Goal: Transaction & Acquisition: Book appointment/travel/reservation

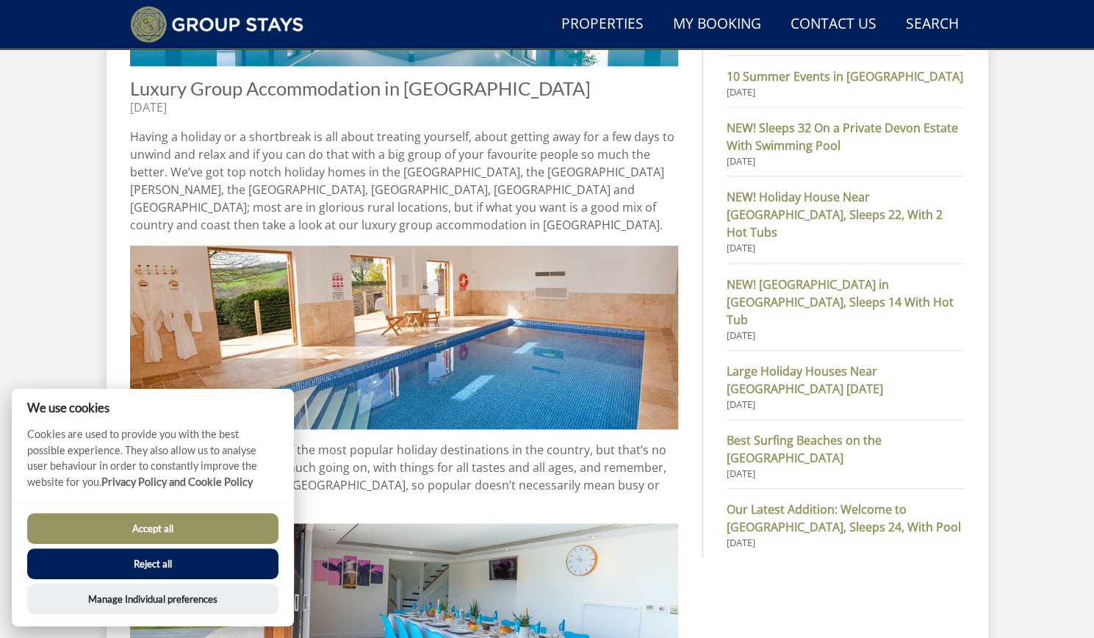
scroll to position [748, 0]
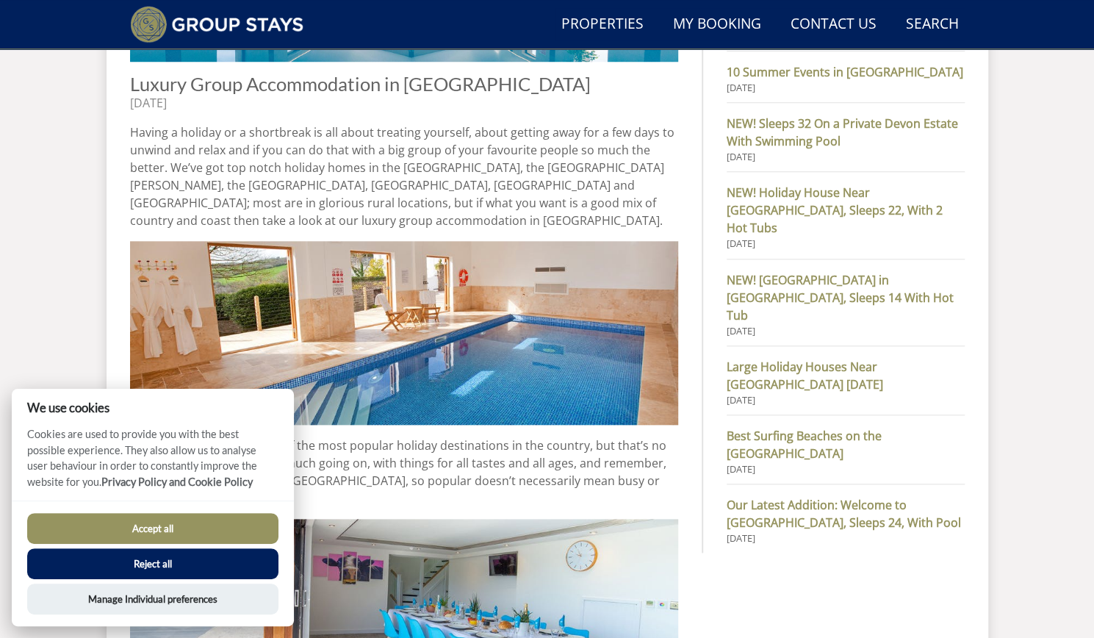
click at [205, 563] on button "Reject all" at bounding box center [152, 563] width 251 height 31
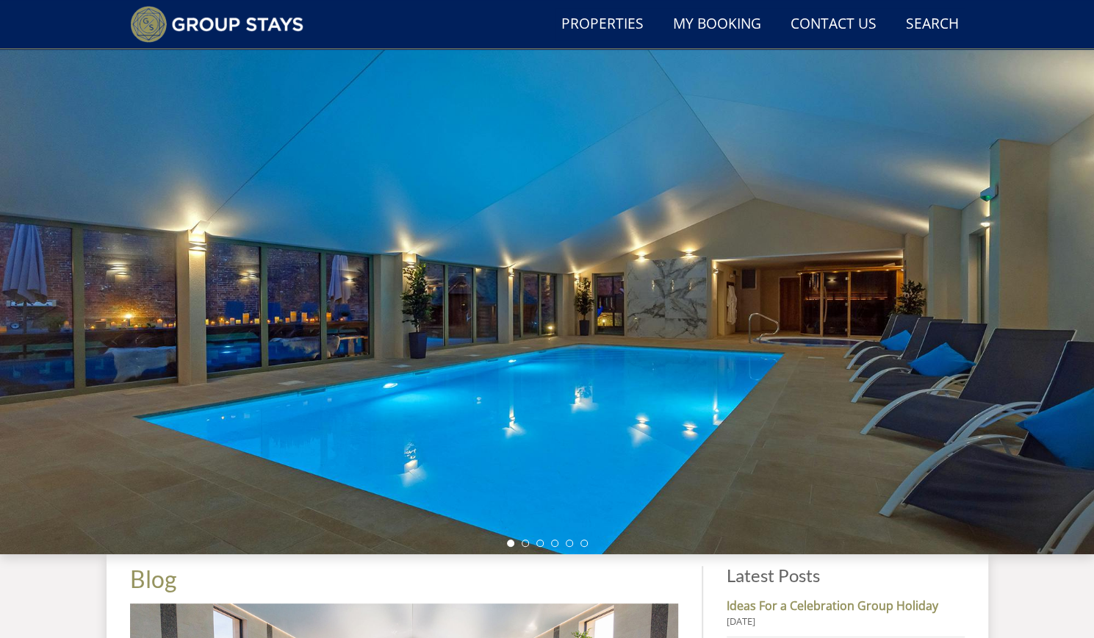
scroll to position [44, 0]
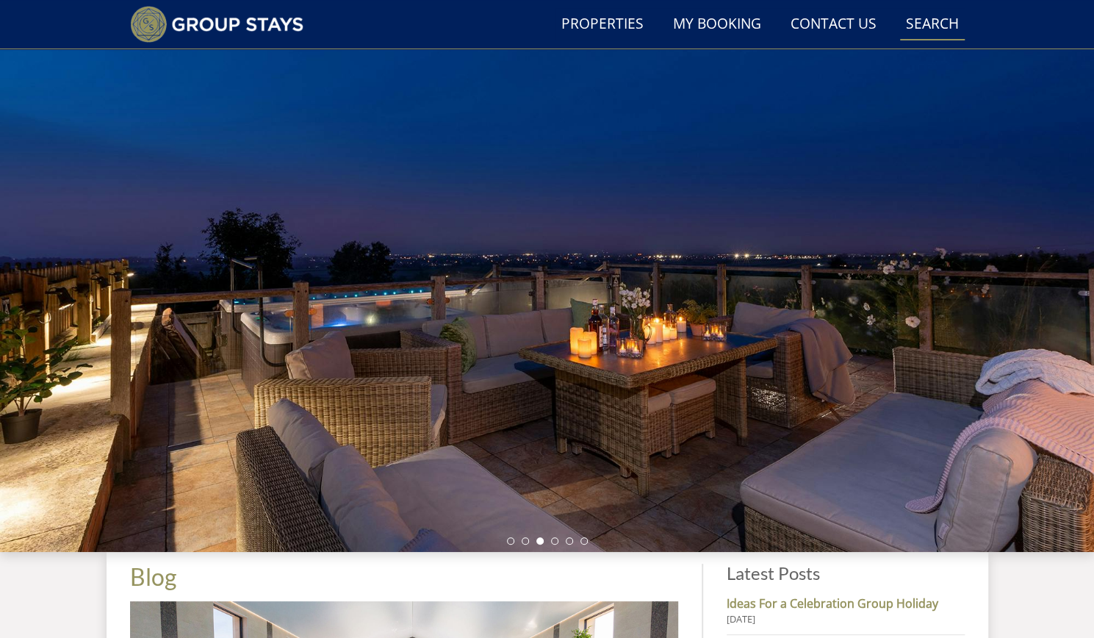
click at [930, 24] on link "Search Check Availability" at bounding box center [932, 24] width 65 height 33
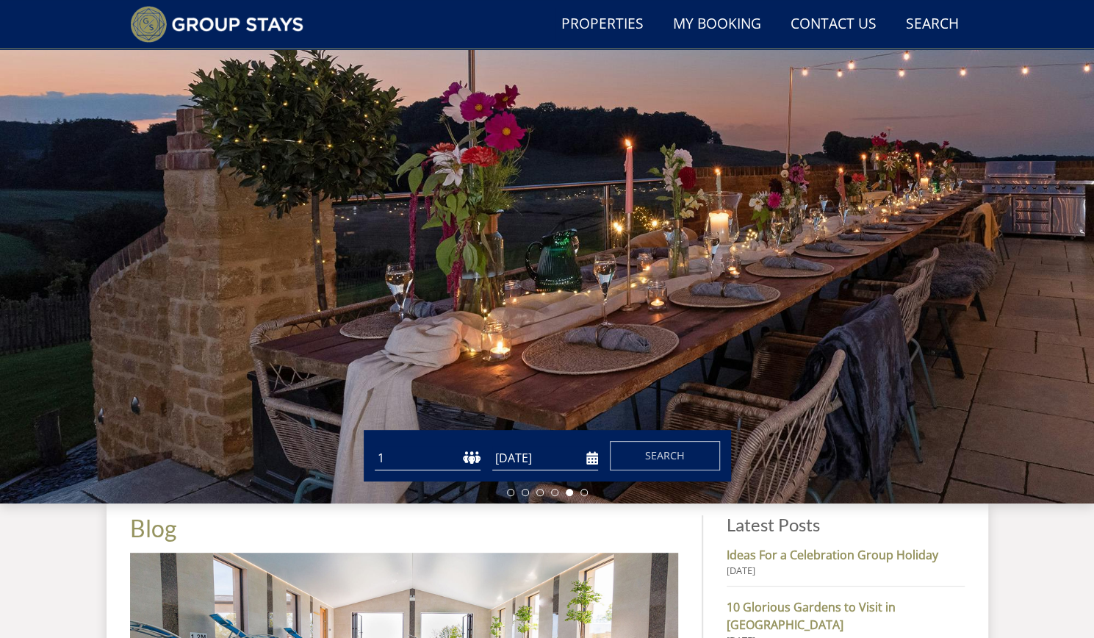
scroll to position [91, 0]
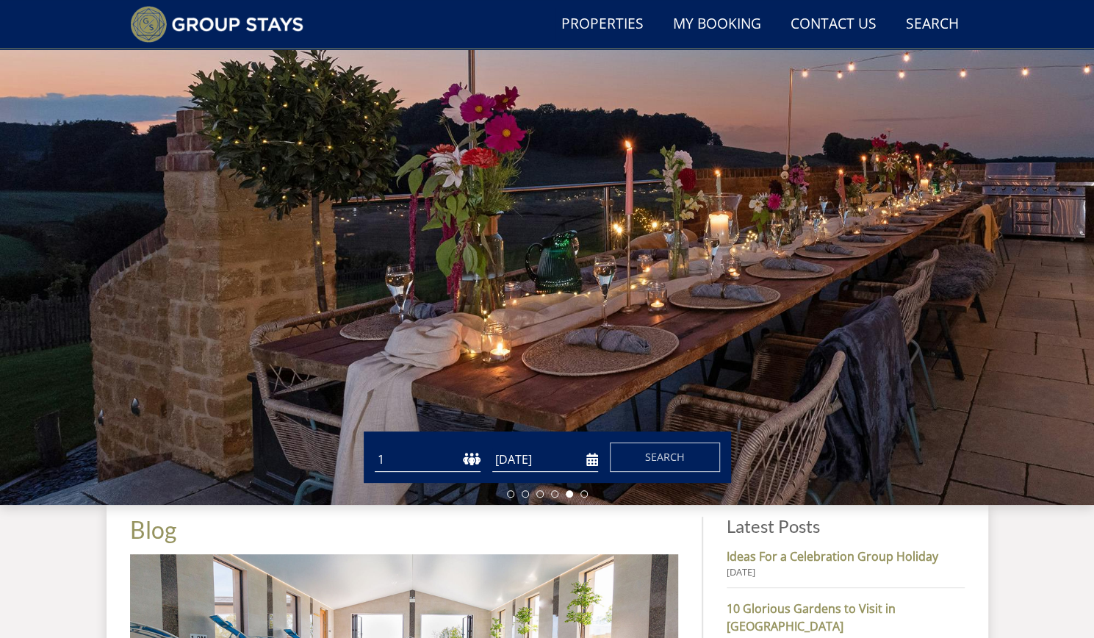
click at [464, 456] on select "1 2 3 4 5 6 7 8 9 10 11 12 13 14 15 16 17 18 19 20 21 22 23 24 25 26 27 28 29 3…" at bounding box center [428, 459] width 106 height 24
select select "10"
click at [375, 447] on select "1 2 3 4 5 6 7 8 9 10 11 12 13 14 15 16 17 18 19 20 21 22 23 24 25 26 27 28 29 3…" at bounding box center [428, 459] width 106 height 24
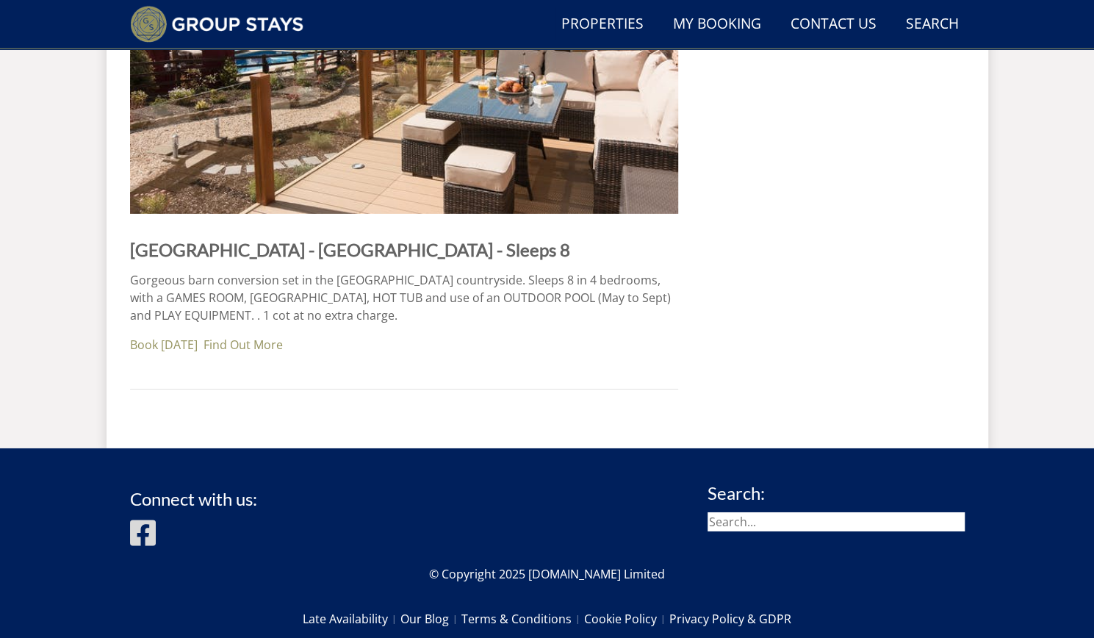
scroll to position [5950, 0]
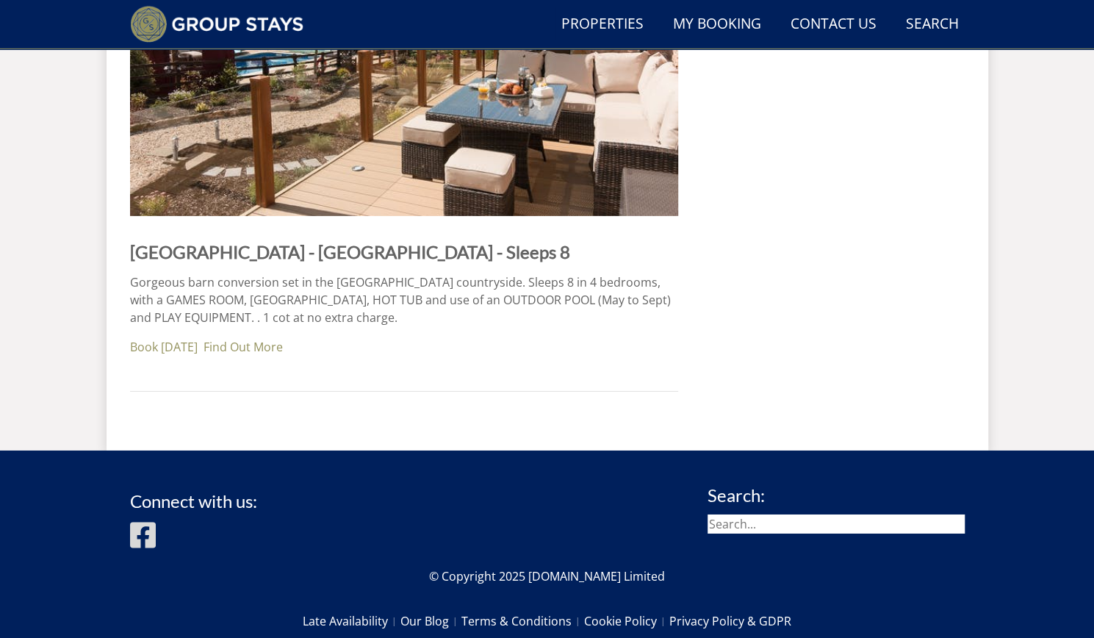
click at [759, 514] on input "search" at bounding box center [835, 523] width 257 height 19
type input "pound farm"
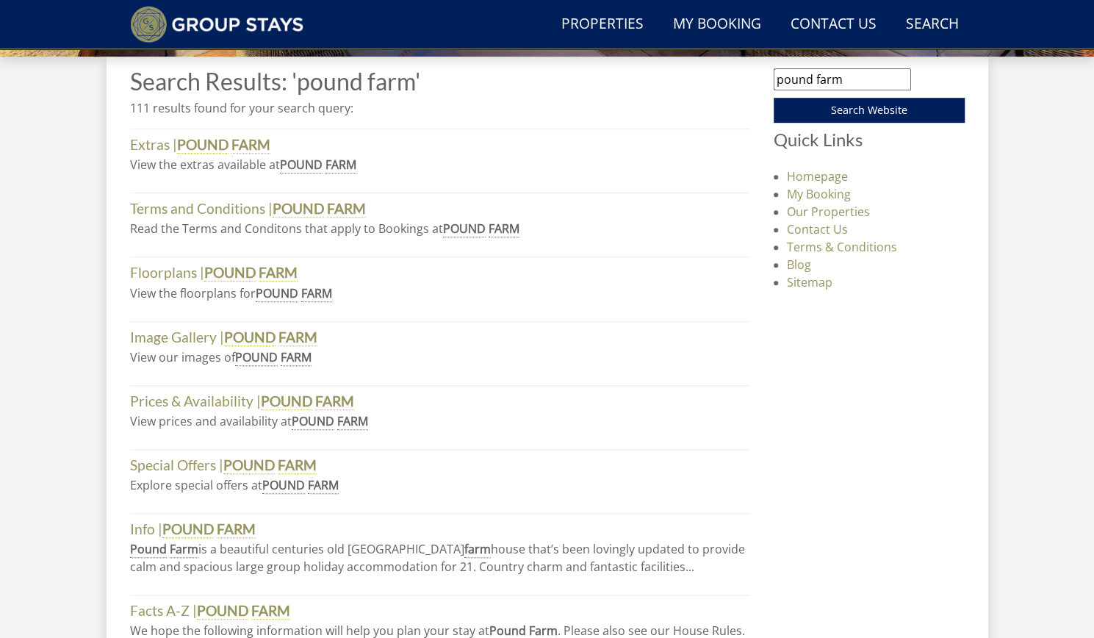
scroll to position [538, 0]
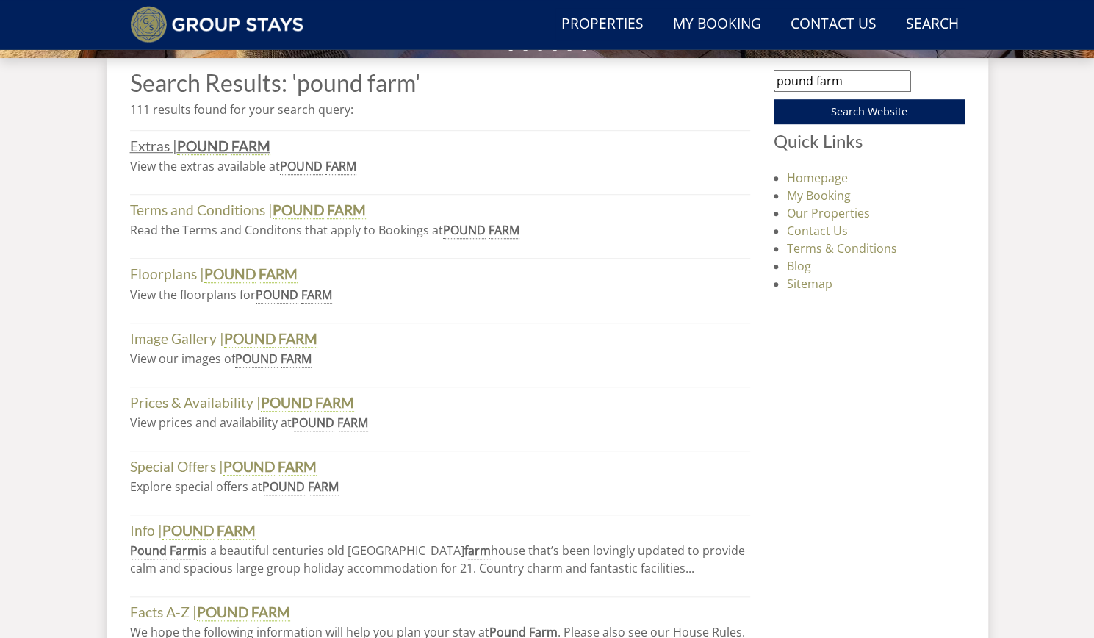
click at [244, 141] on strong "FARM" at bounding box center [250, 146] width 39 height 18
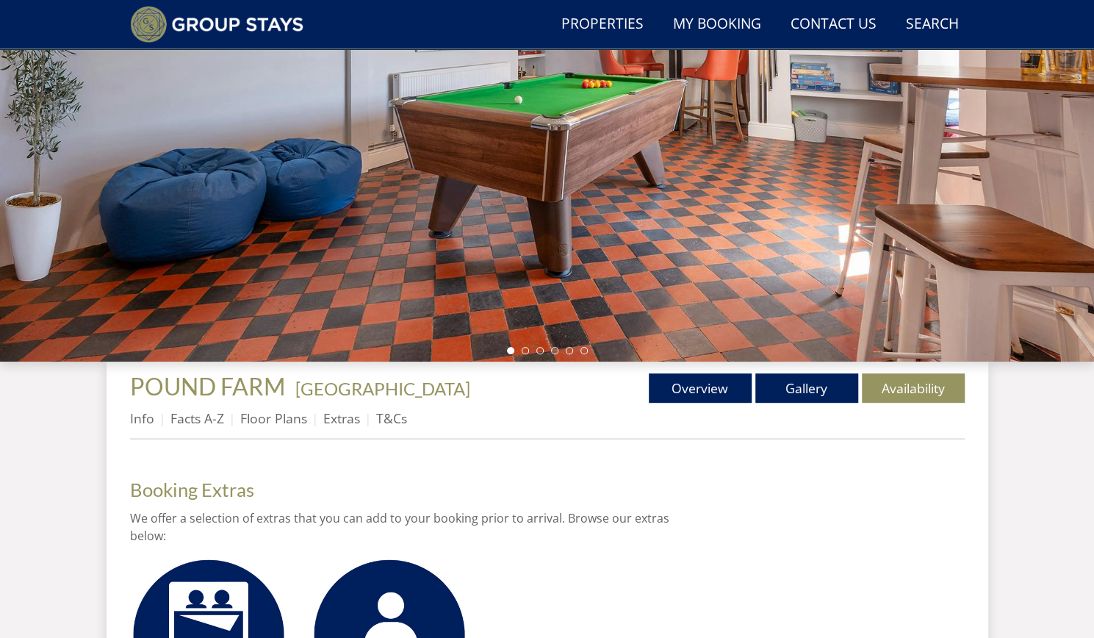
scroll to position [234, 0]
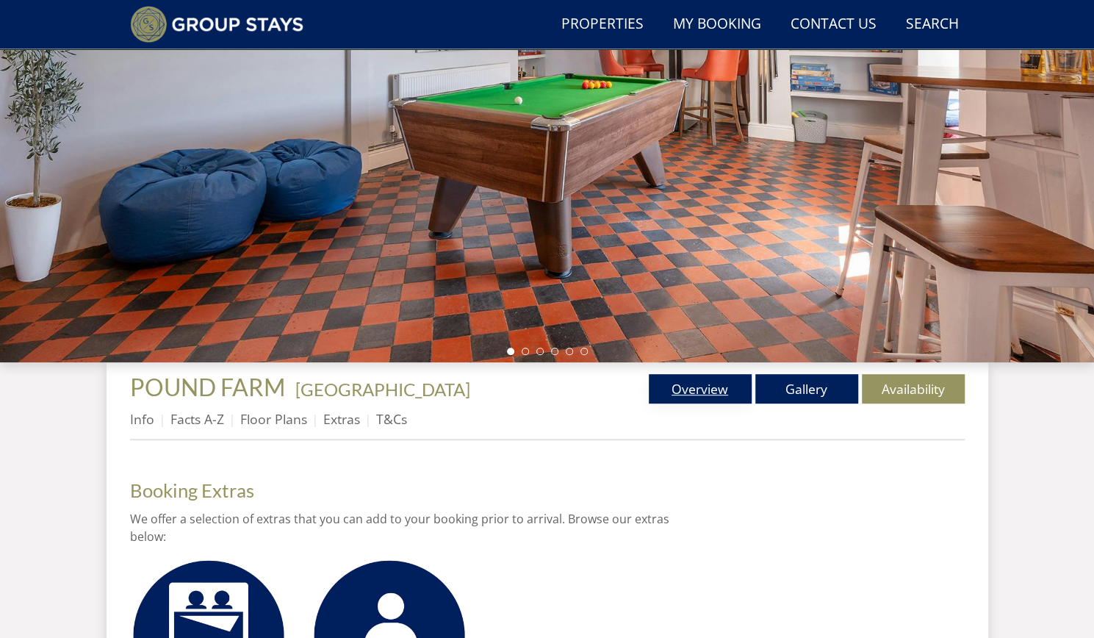
click at [702, 387] on link "Overview" at bounding box center [700, 388] width 103 height 29
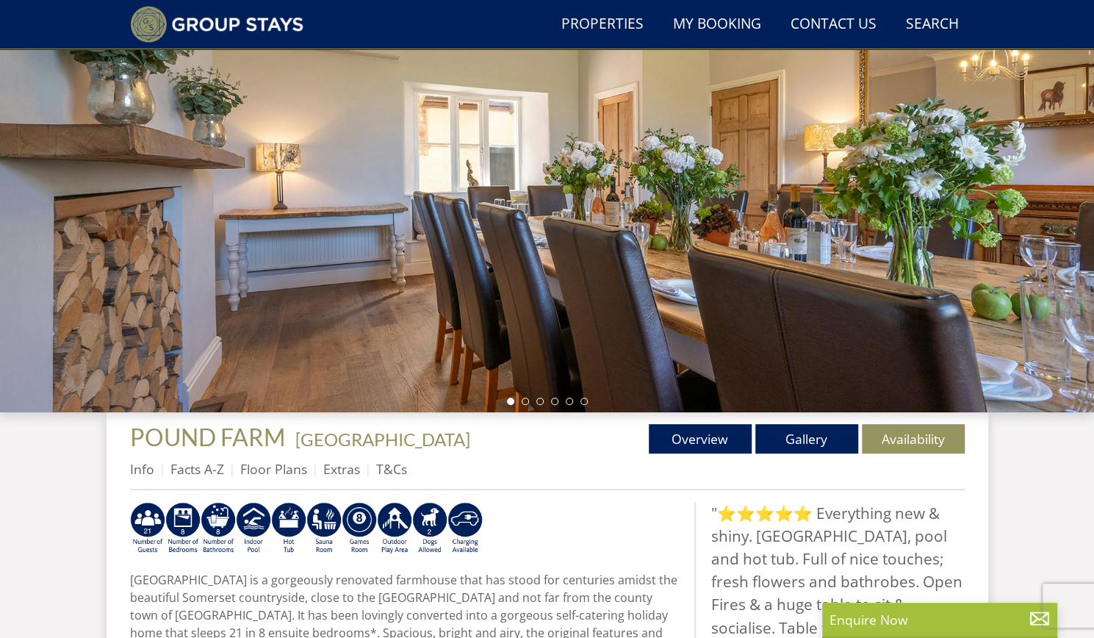
scroll to position [182, 0]
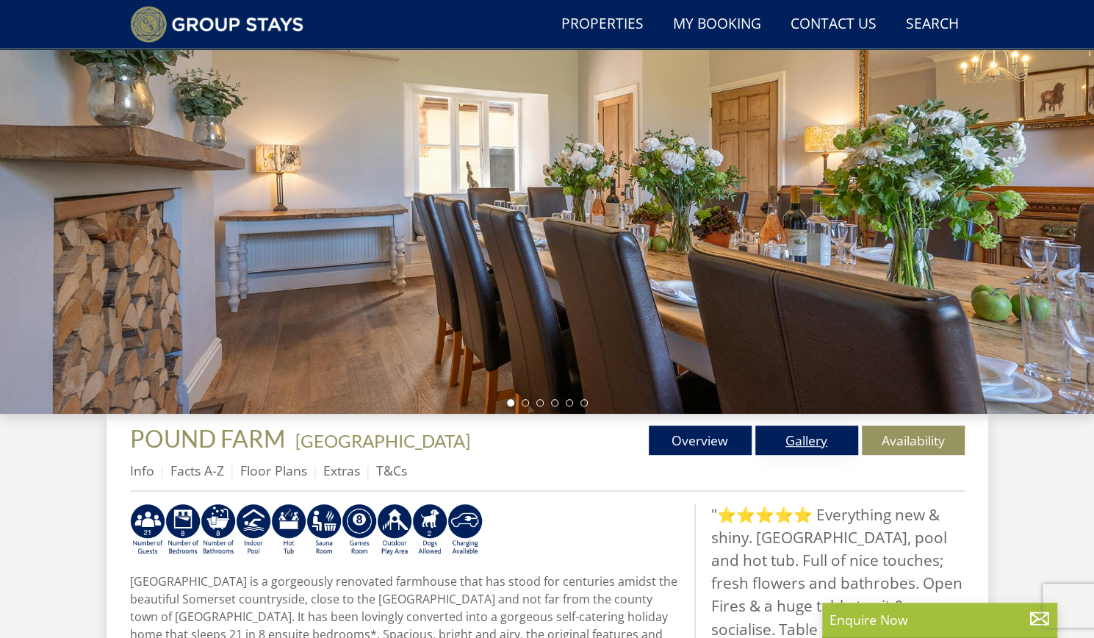
click at [806, 441] on link "Gallery" at bounding box center [806, 439] width 103 height 29
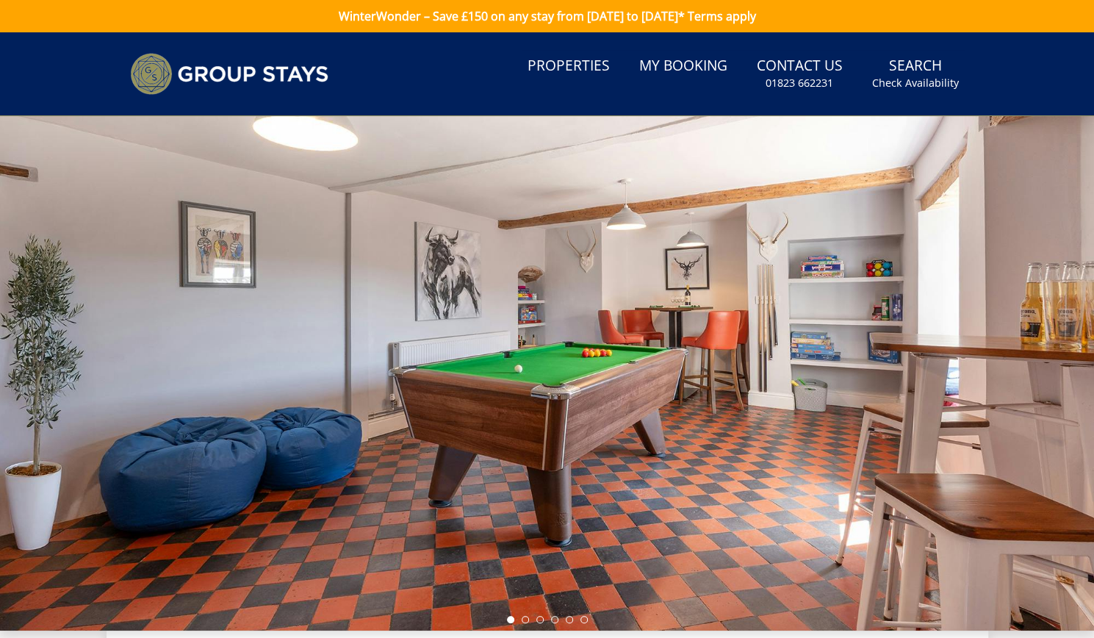
click at [617, 392] on div at bounding box center [547, 373] width 1094 height 514
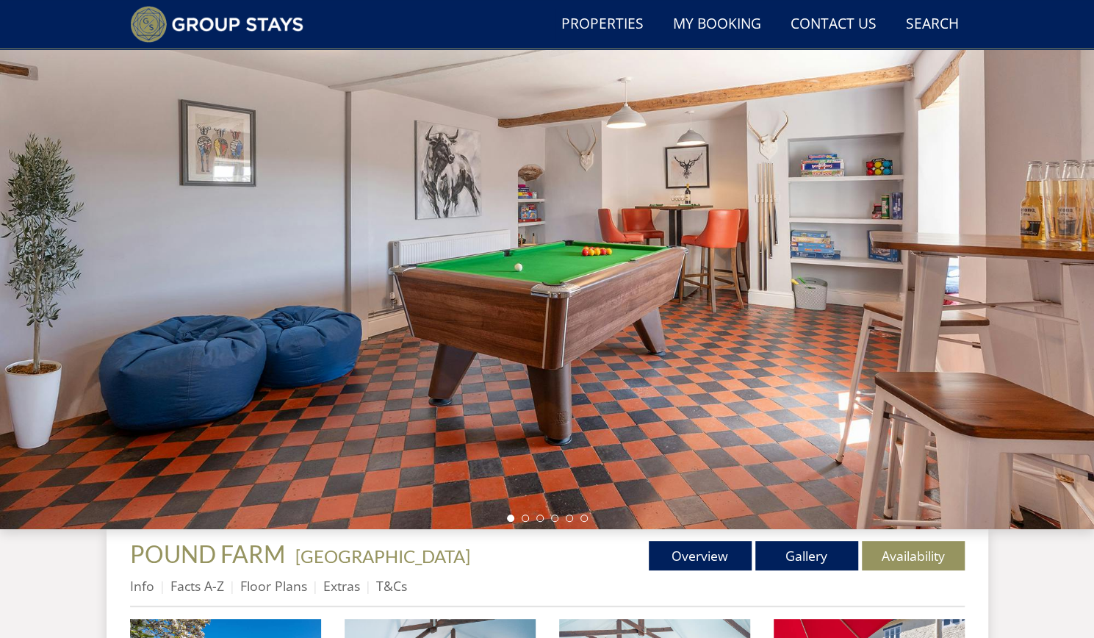
scroll to position [65, 0]
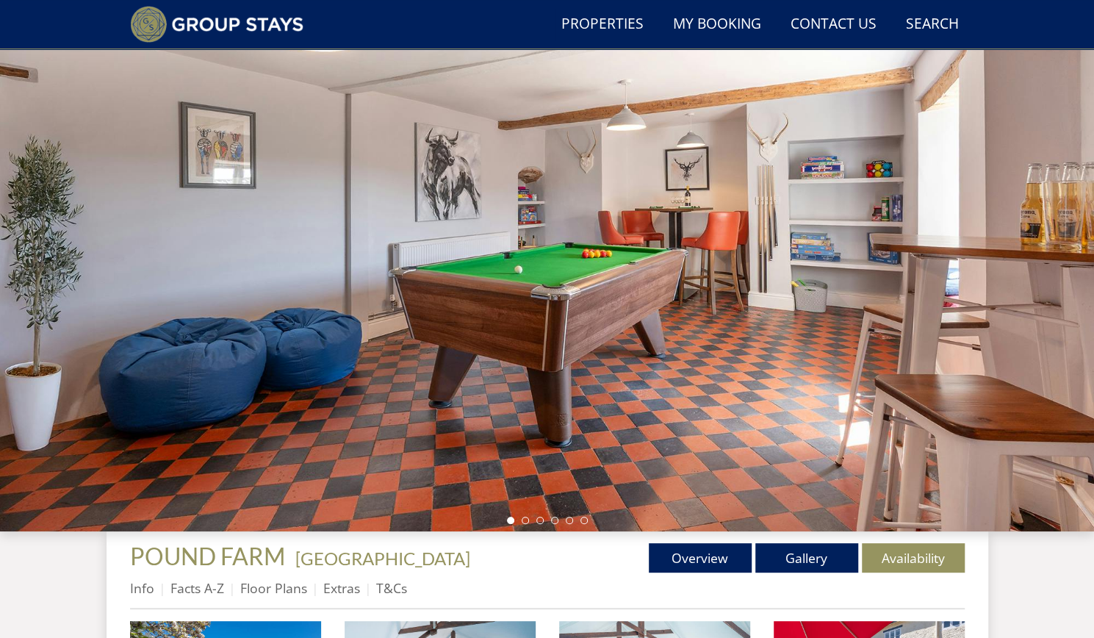
click at [524, 524] on div at bounding box center [547, 274] width 1094 height 514
click at [524, 521] on li at bounding box center [524, 519] width 7 height 7
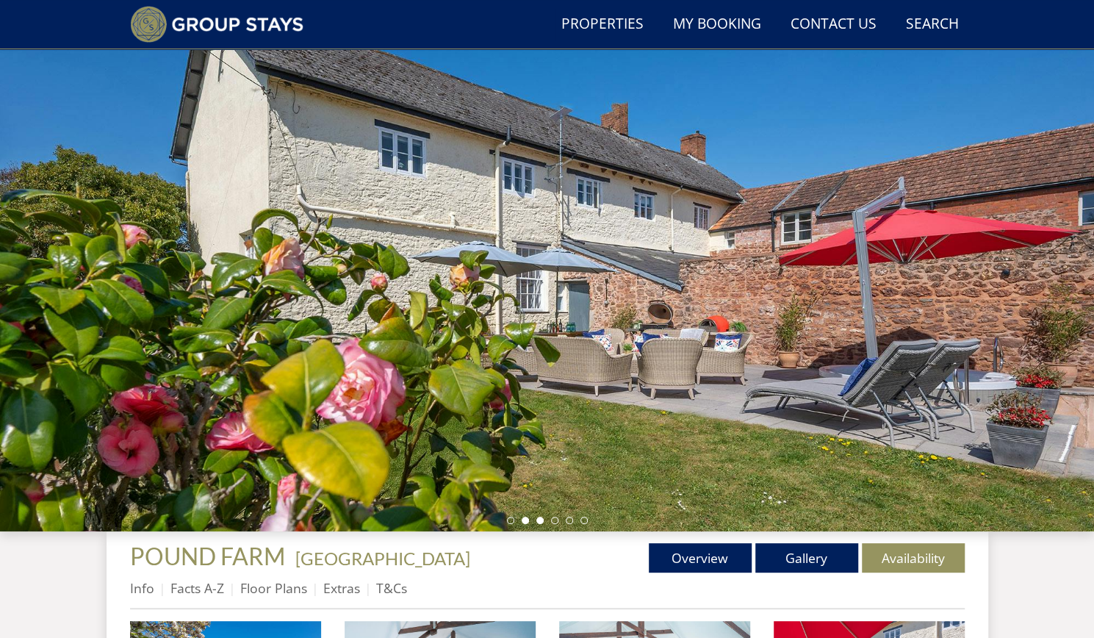
click at [538, 521] on li at bounding box center [539, 519] width 7 height 7
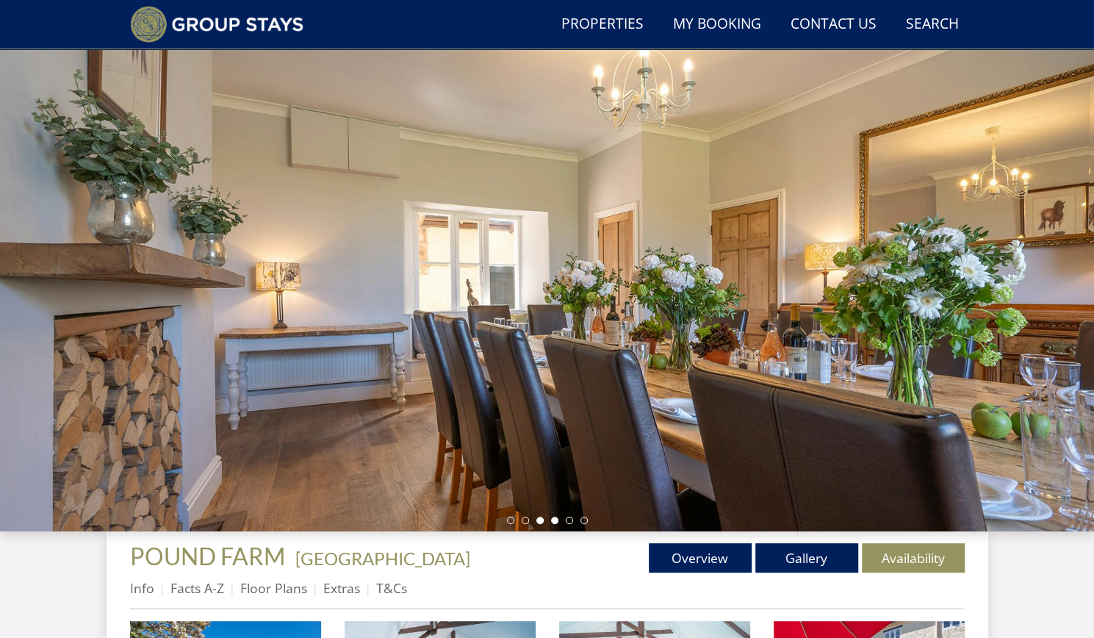
click at [552, 519] on li at bounding box center [554, 519] width 7 height 7
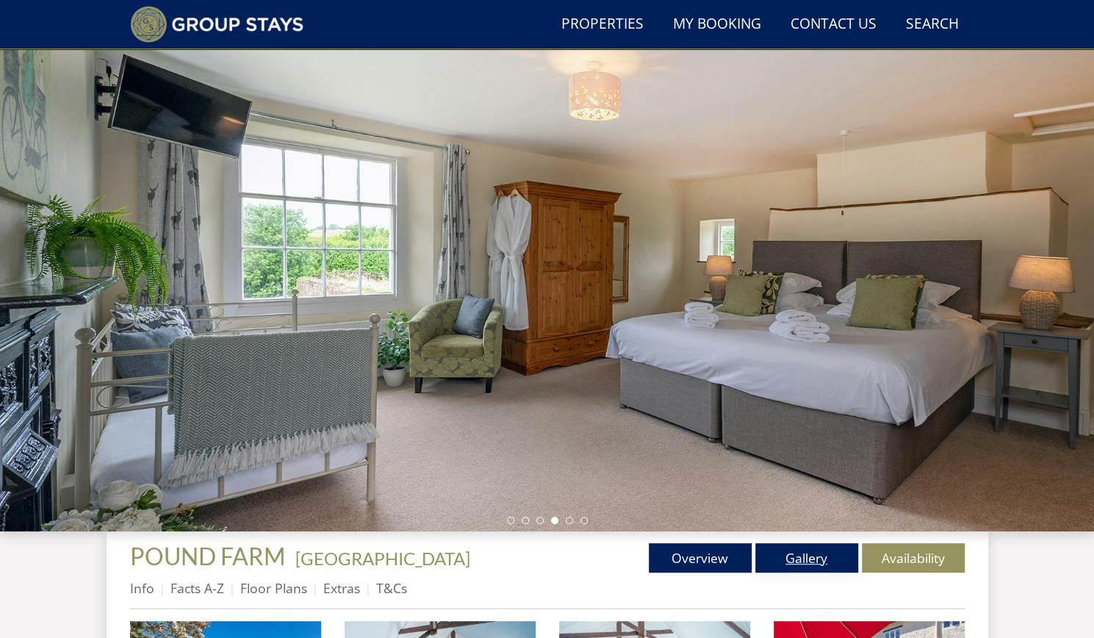
click at [793, 550] on link "Gallery" at bounding box center [806, 557] width 103 height 29
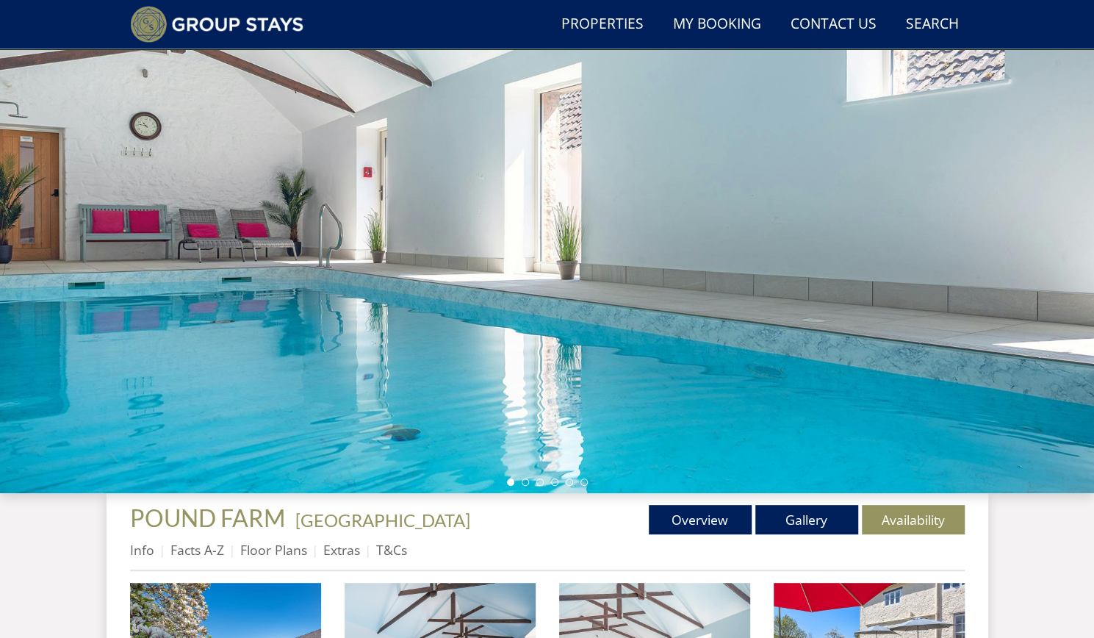
scroll to position [101, 0]
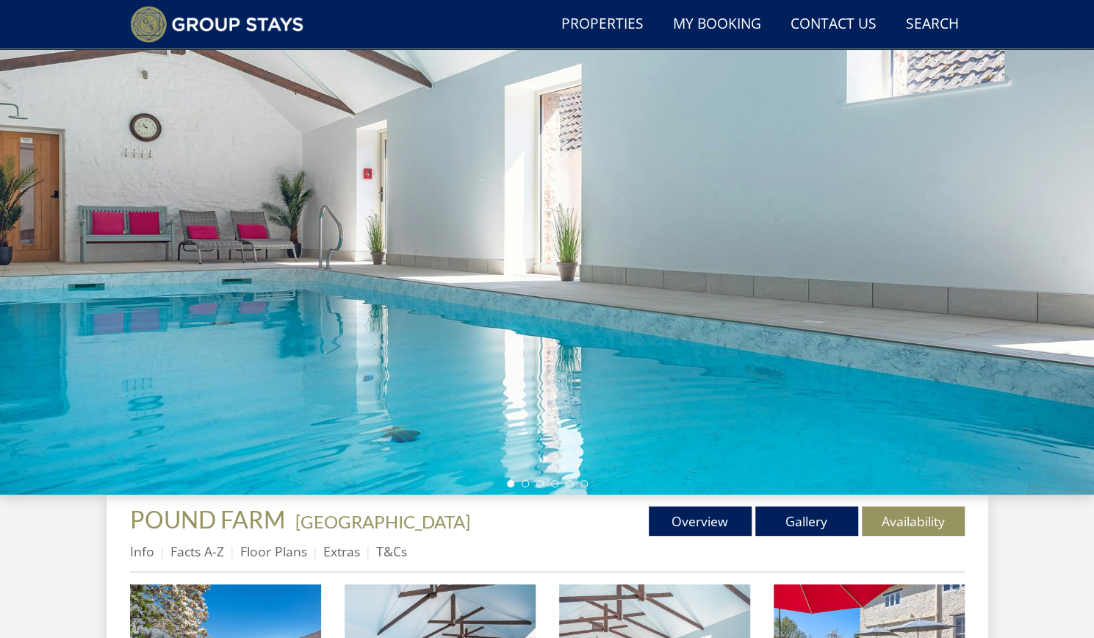
click at [689, 397] on div at bounding box center [547, 237] width 1094 height 514
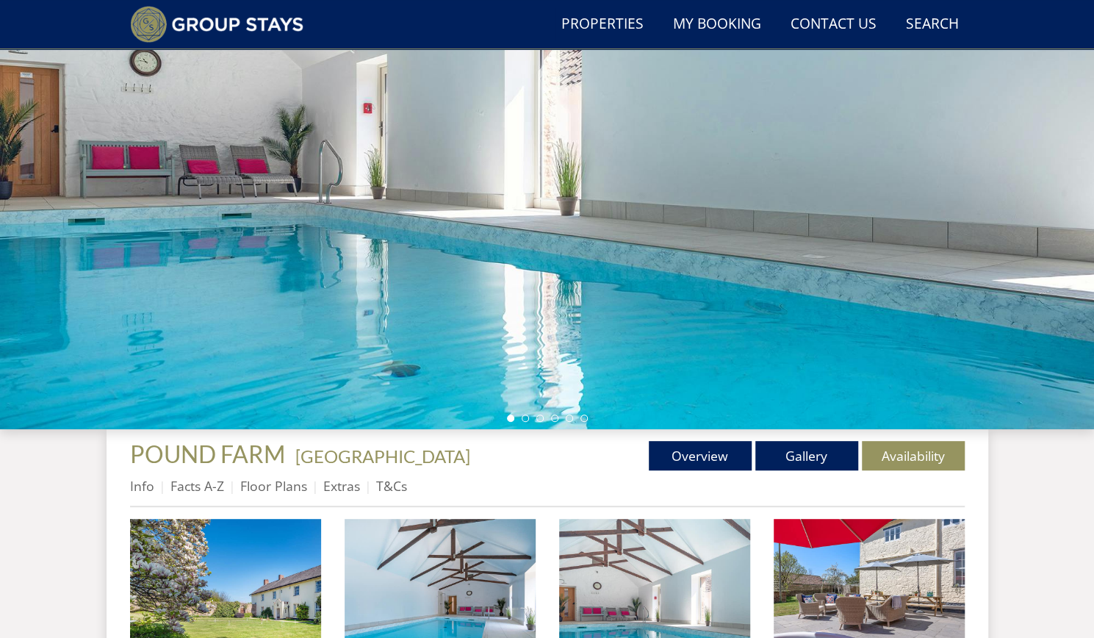
scroll to position [167, 0]
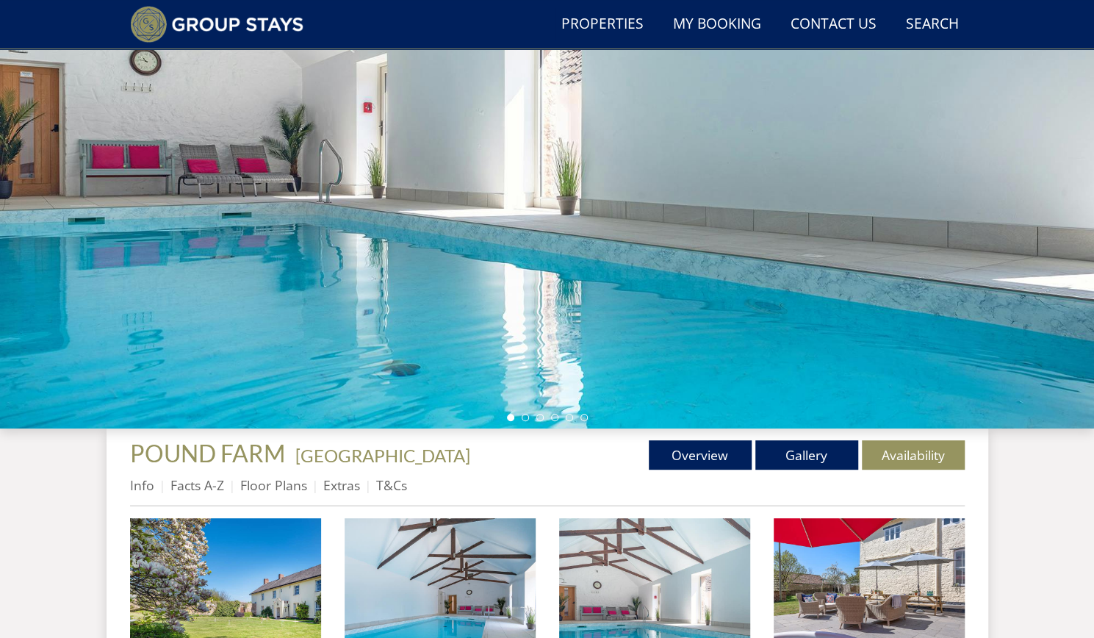
click at [839, 318] on div at bounding box center [547, 171] width 1094 height 514
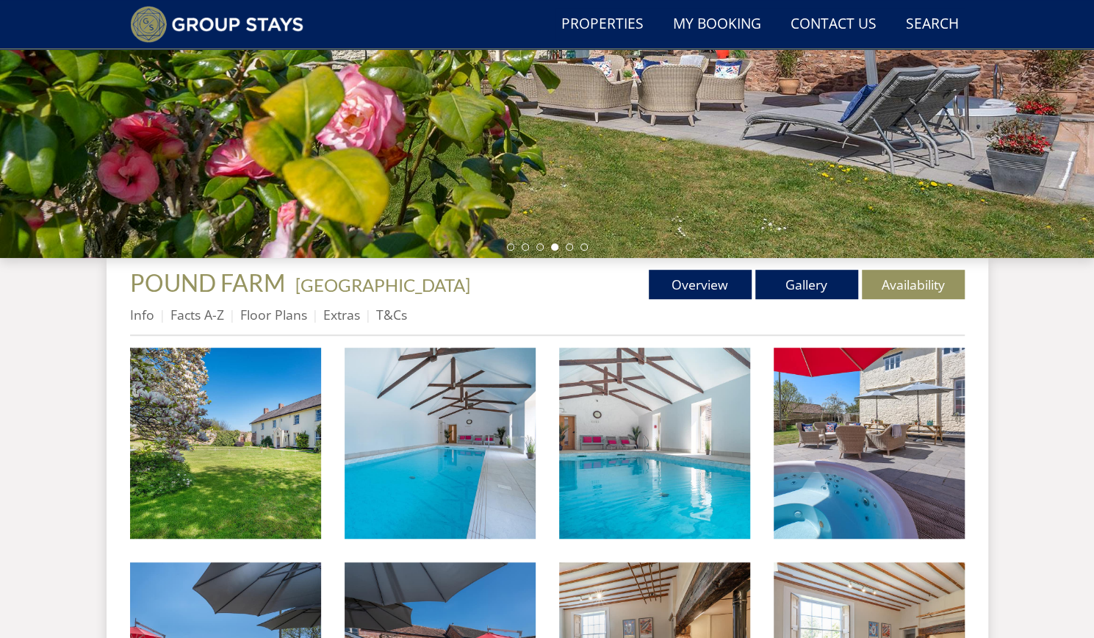
scroll to position [339, 0]
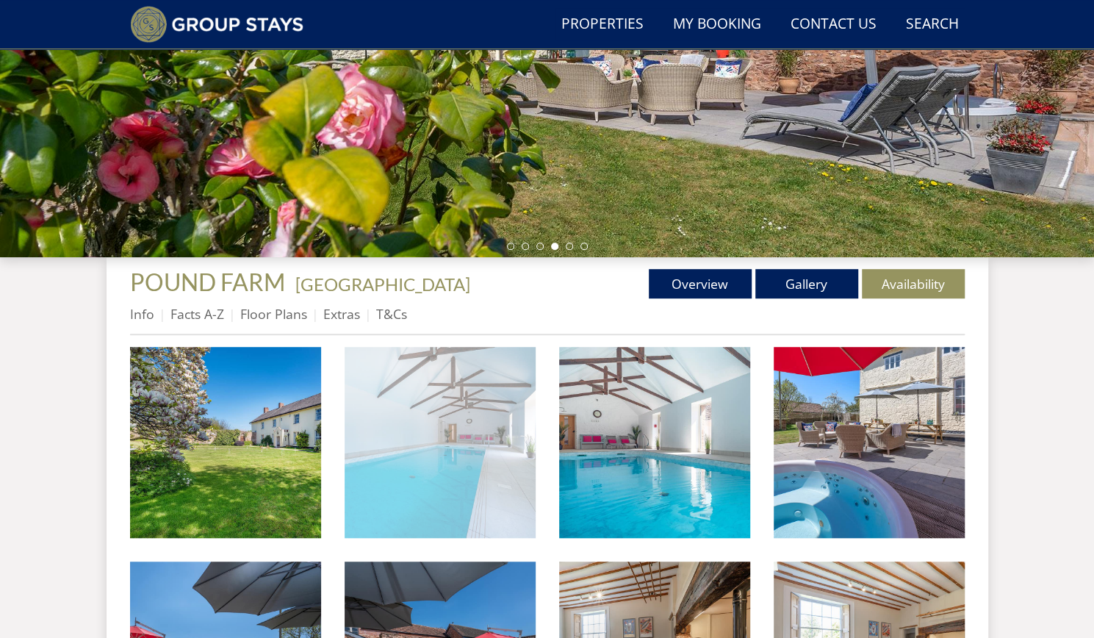
click at [454, 461] on img at bounding box center [439, 442] width 191 height 191
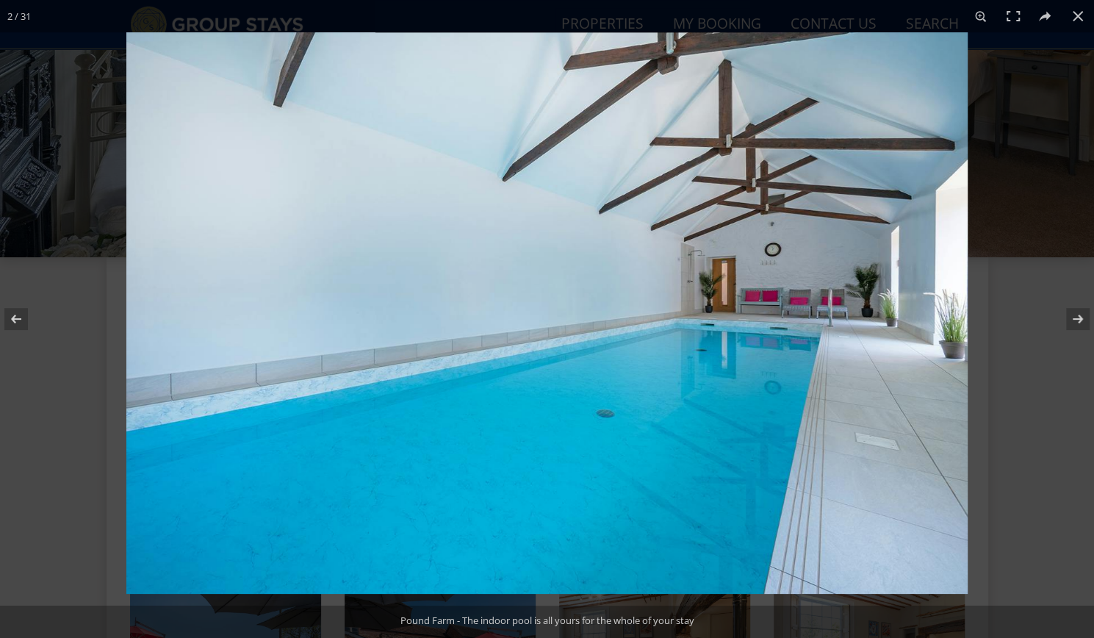
click at [834, 438] on img at bounding box center [546, 312] width 841 height 561
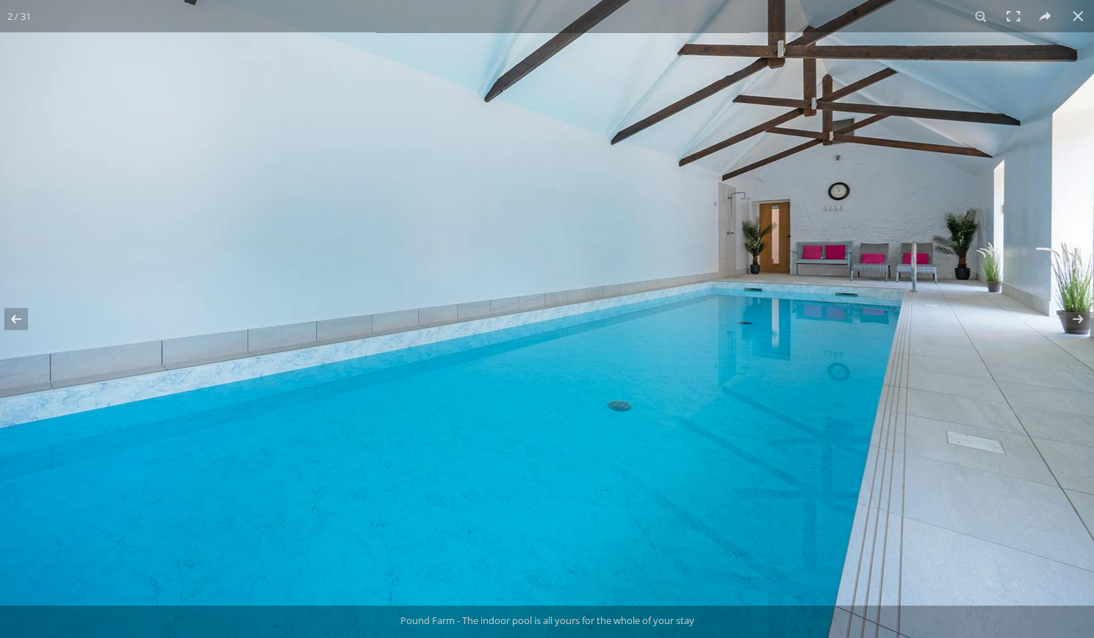
click at [834, 438] on img at bounding box center [543, 274] width 1102 height 735
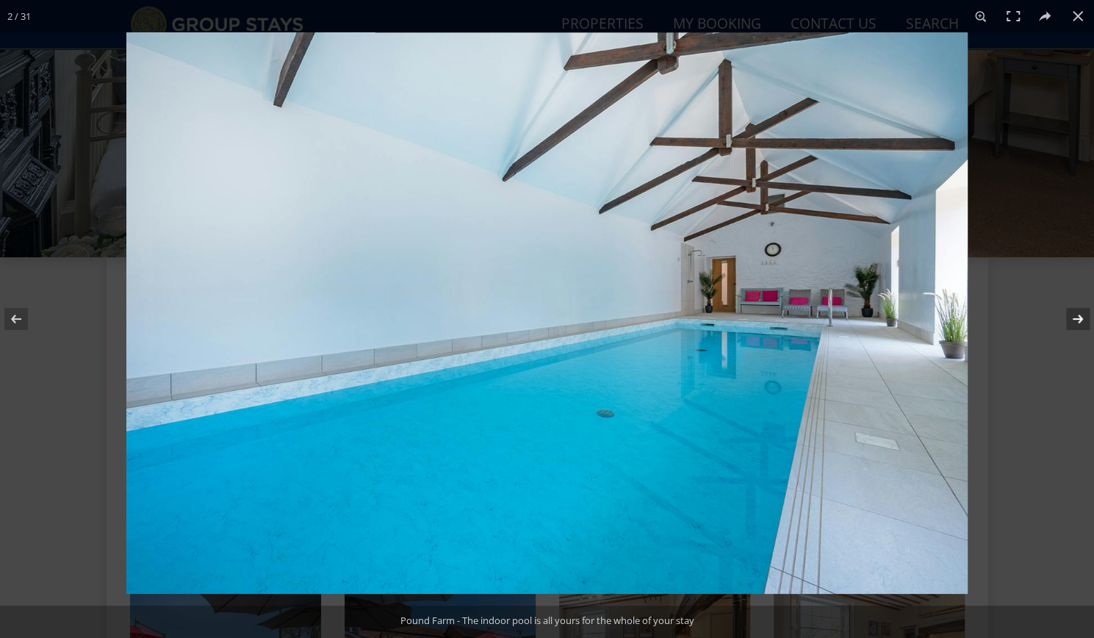
click at [1083, 318] on button at bounding box center [1067, 318] width 51 height 73
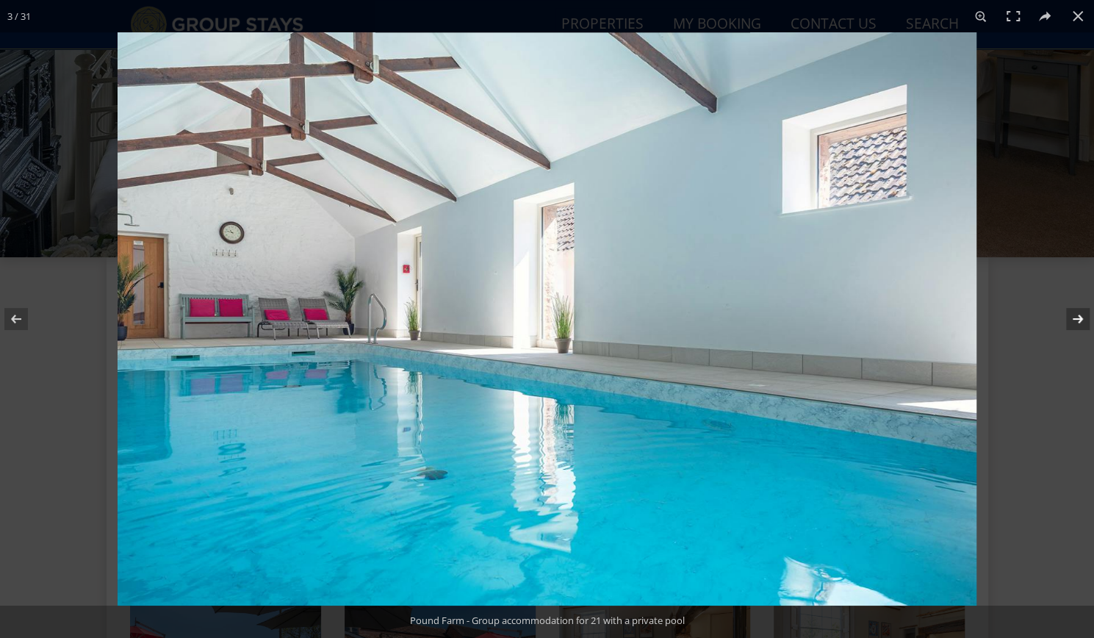
click at [1083, 318] on button at bounding box center [1067, 318] width 51 height 73
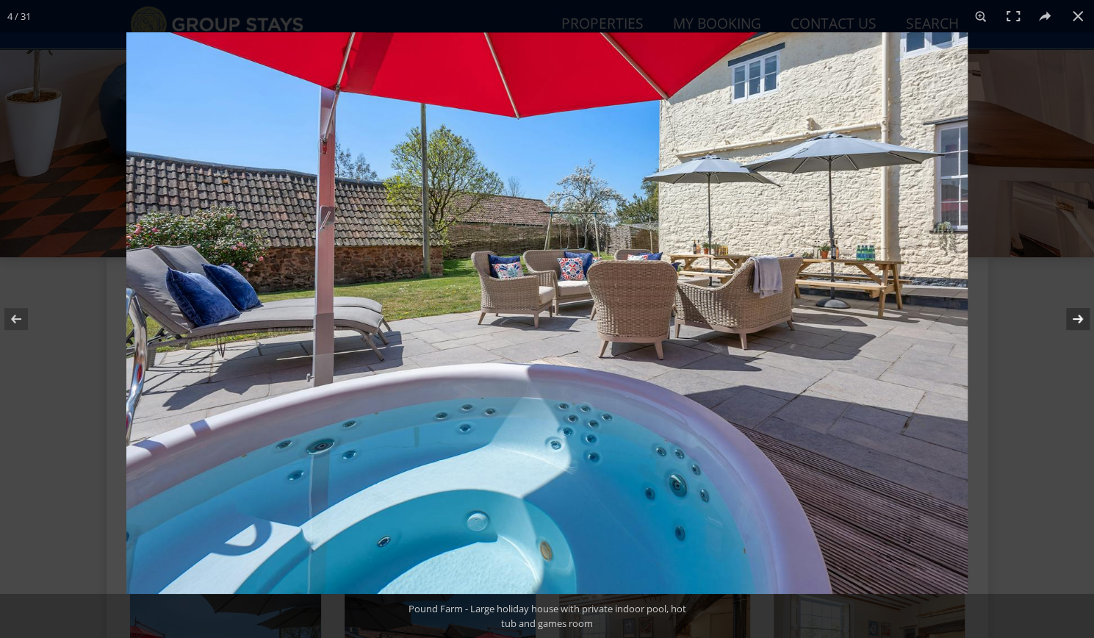
click at [1083, 318] on button at bounding box center [1067, 318] width 51 height 73
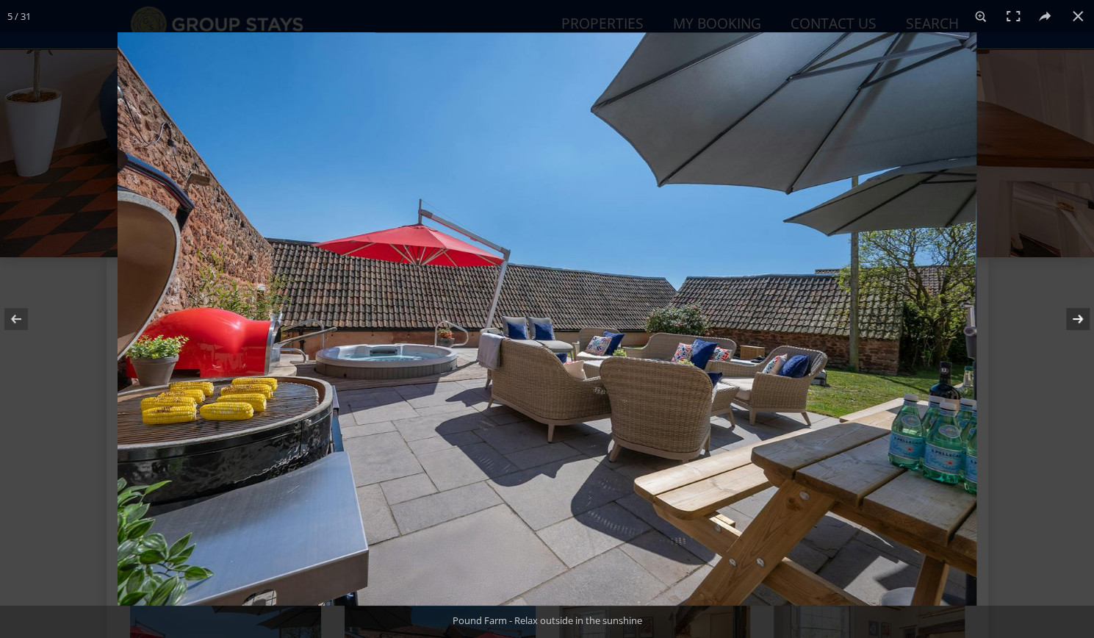
click at [1083, 318] on button at bounding box center [1067, 318] width 51 height 73
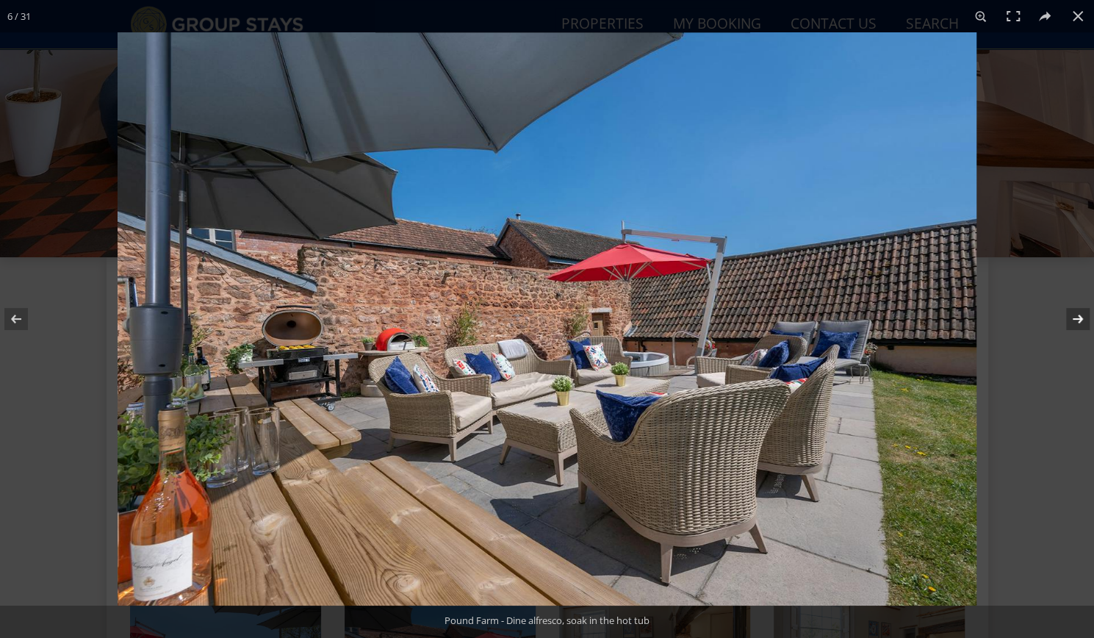
click at [1083, 318] on button at bounding box center [1067, 318] width 51 height 73
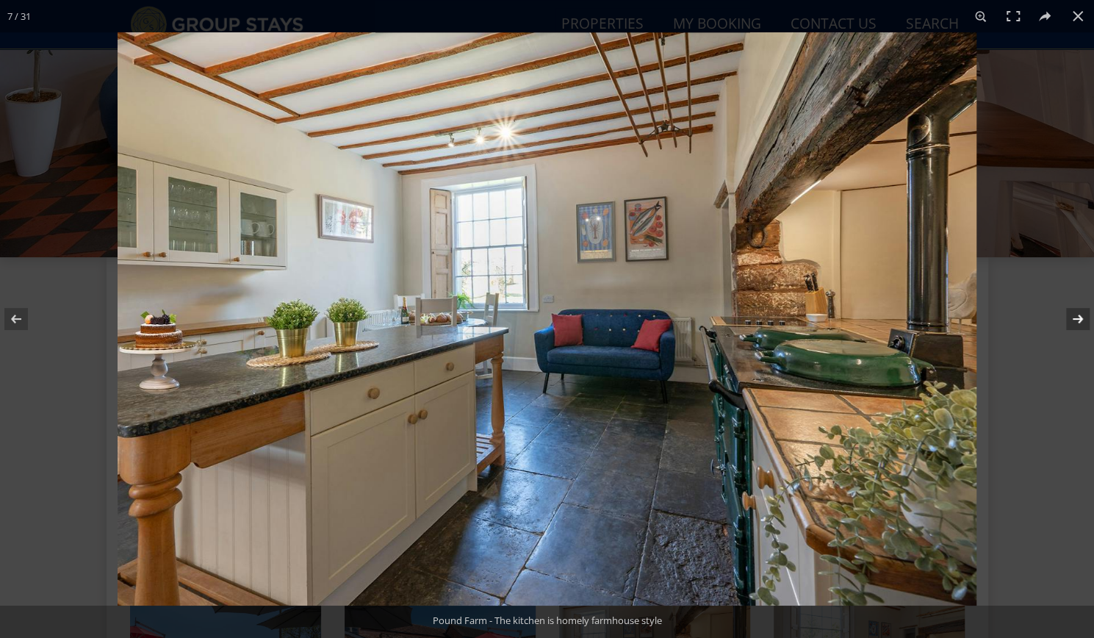
click at [1080, 318] on button at bounding box center [1067, 318] width 51 height 73
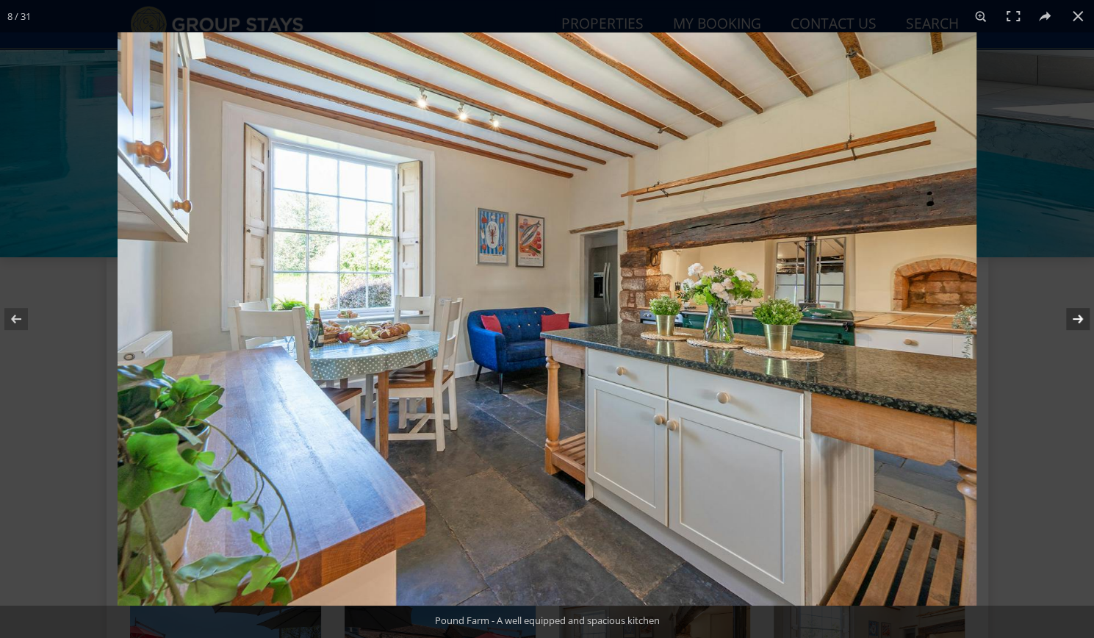
click at [1080, 318] on button at bounding box center [1067, 318] width 51 height 73
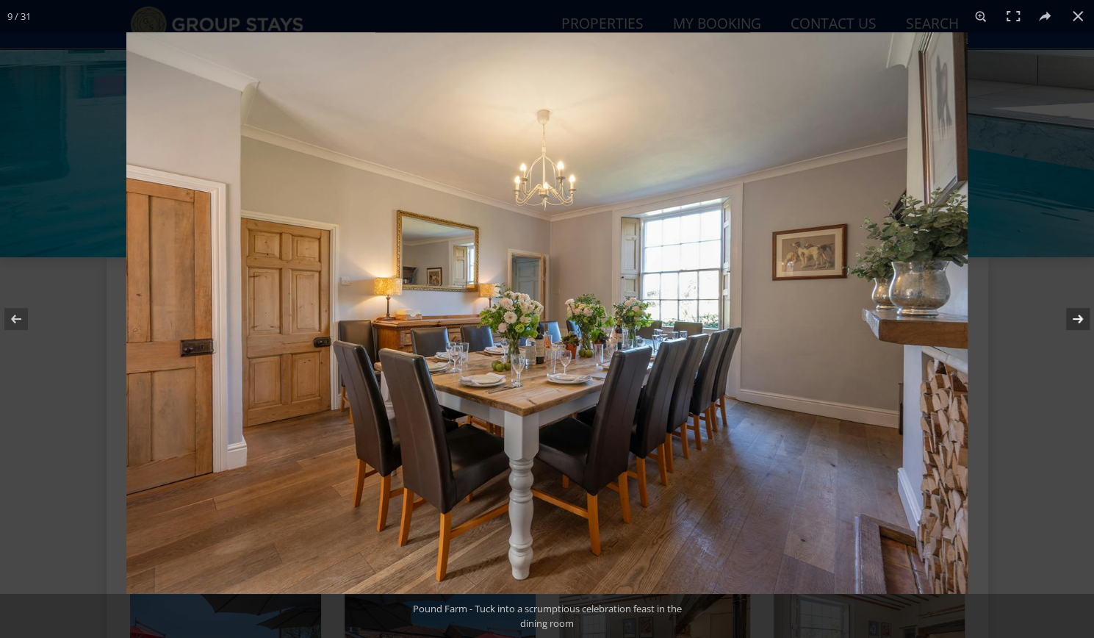
click at [1080, 318] on button at bounding box center [1067, 318] width 51 height 73
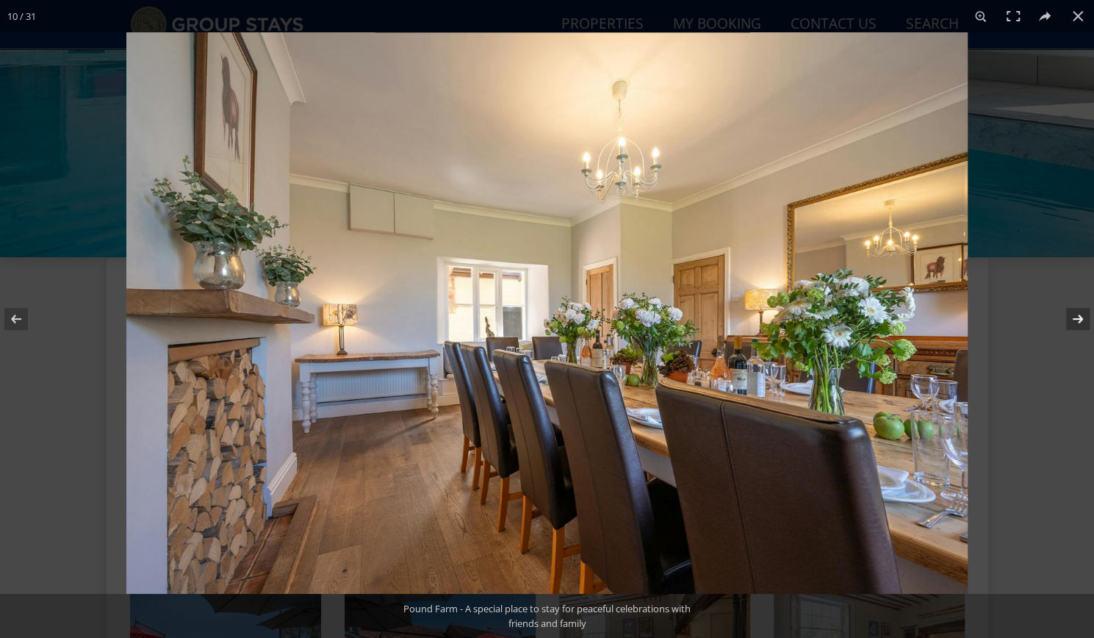
click at [1080, 318] on button at bounding box center [1067, 318] width 51 height 73
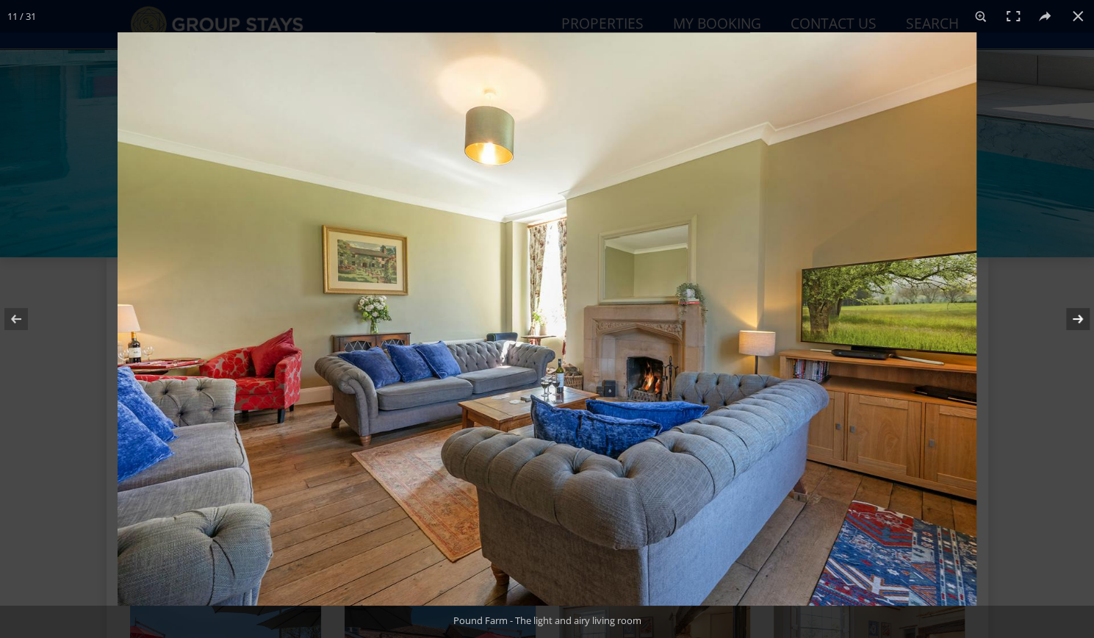
click at [1080, 318] on button at bounding box center [1067, 318] width 51 height 73
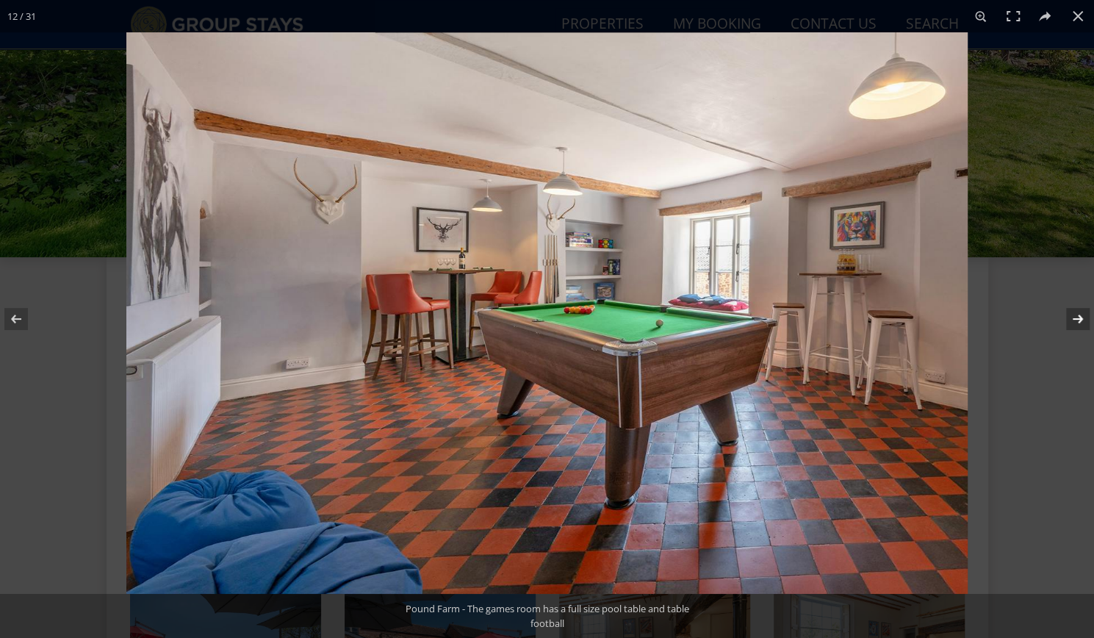
click at [1080, 318] on button at bounding box center [1067, 318] width 51 height 73
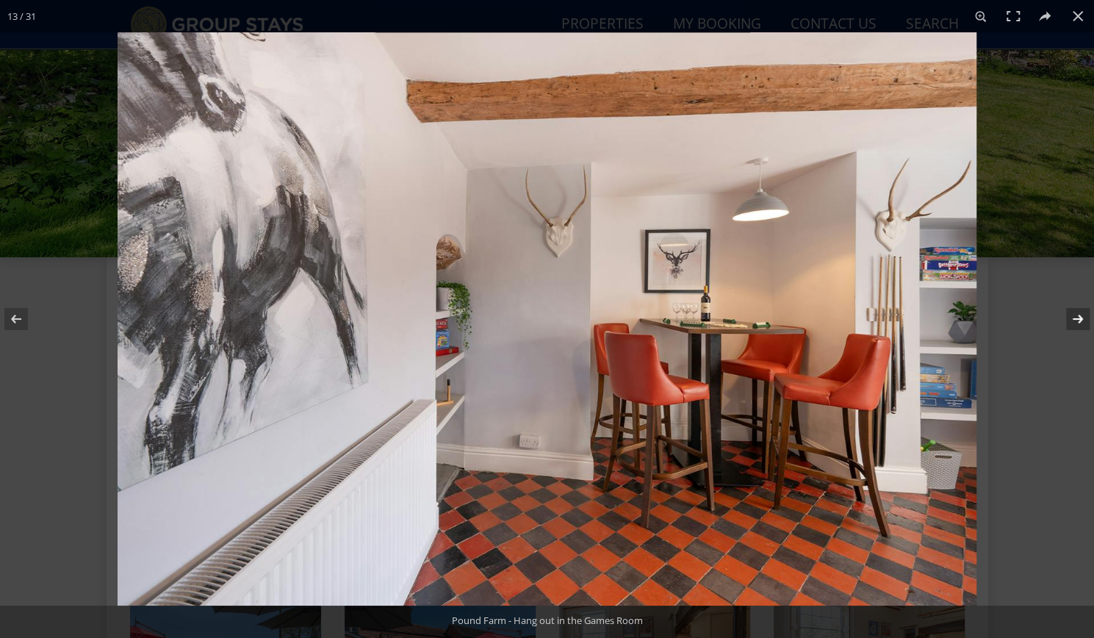
click at [1080, 318] on button at bounding box center [1067, 318] width 51 height 73
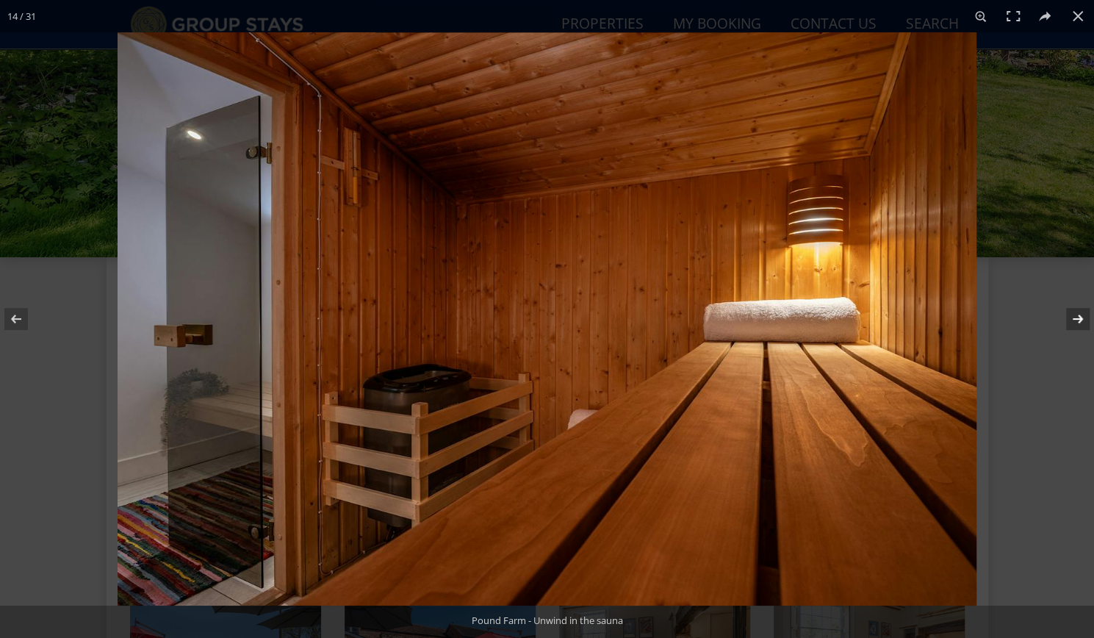
click at [1080, 318] on button at bounding box center [1067, 318] width 51 height 73
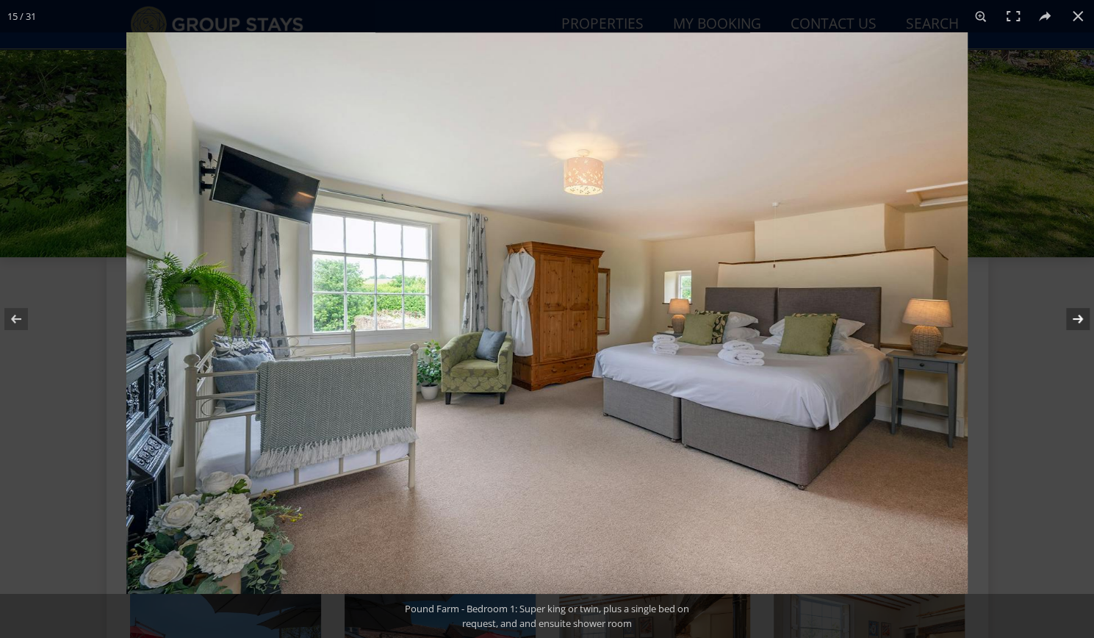
click at [1080, 318] on button at bounding box center [1067, 318] width 51 height 73
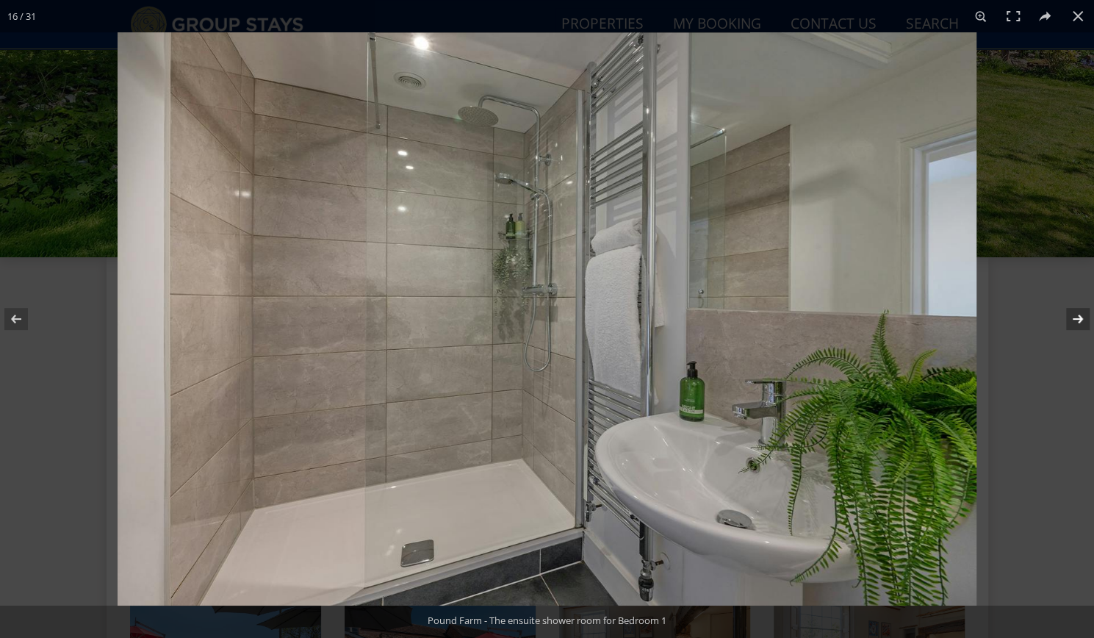
click at [1080, 318] on button at bounding box center [1067, 318] width 51 height 73
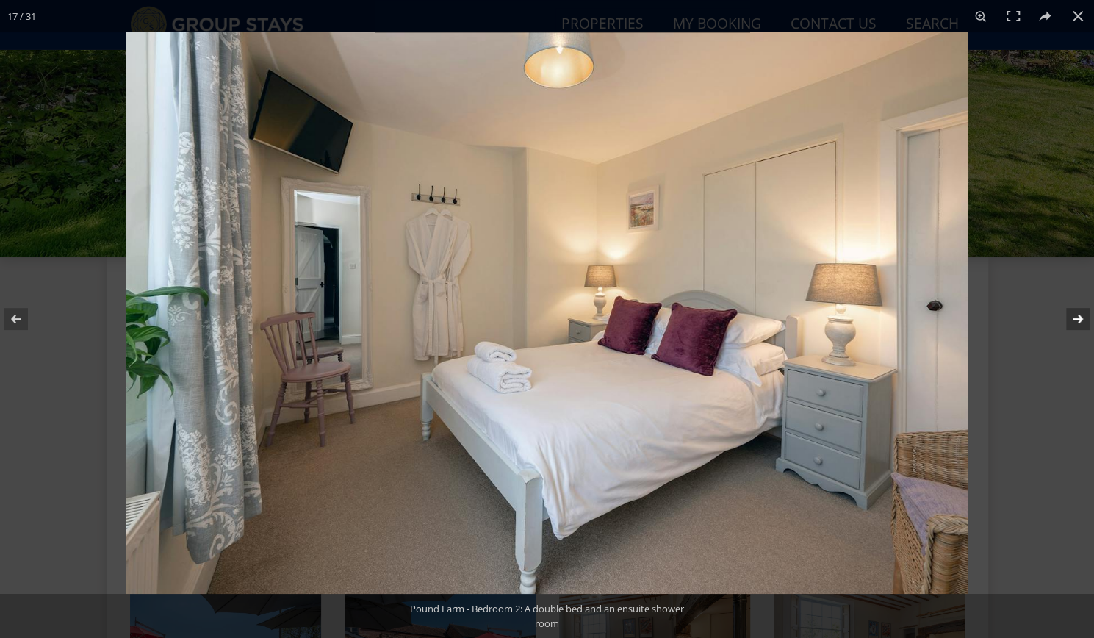
click at [1080, 318] on button at bounding box center [1067, 318] width 51 height 73
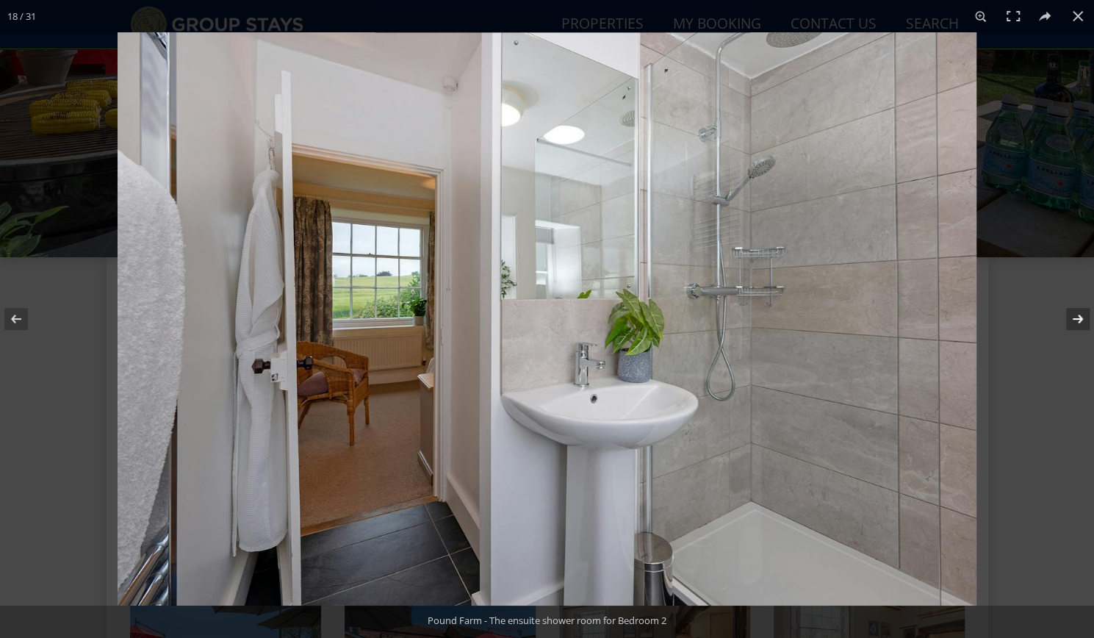
click at [1080, 318] on button at bounding box center [1067, 318] width 51 height 73
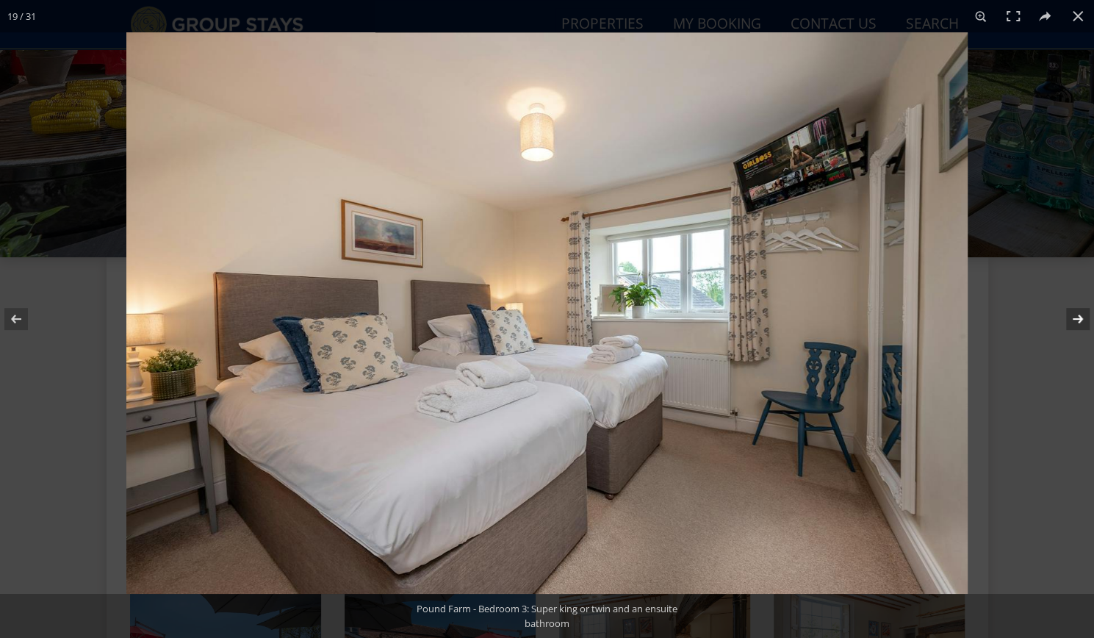
click at [1080, 318] on button at bounding box center [1067, 318] width 51 height 73
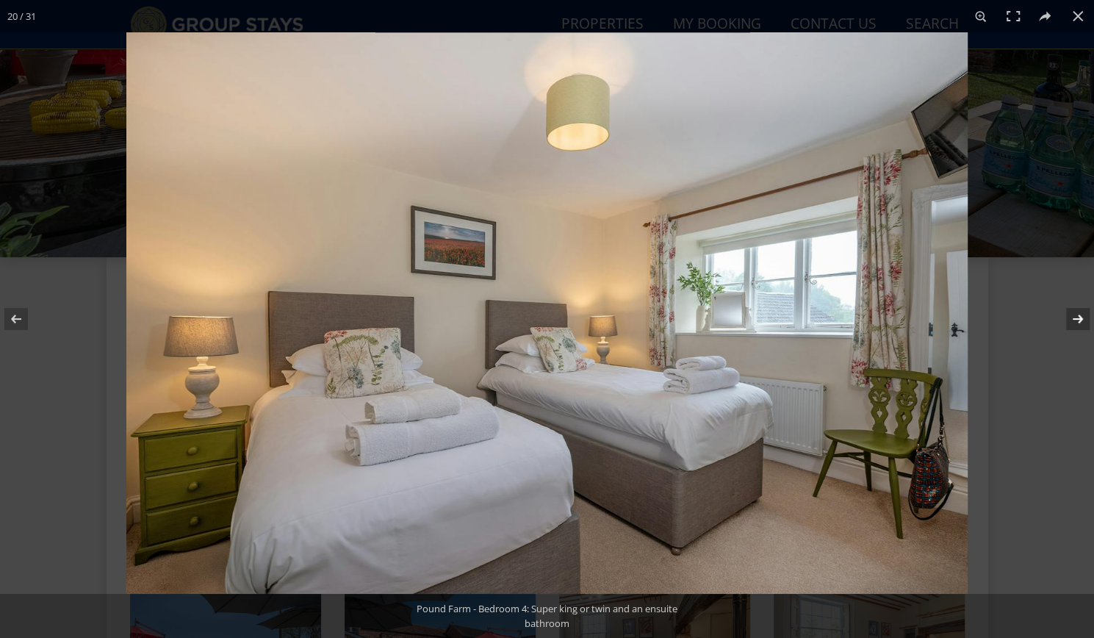
click at [1080, 318] on button at bounding box center [1067, 318] width 51 height 73
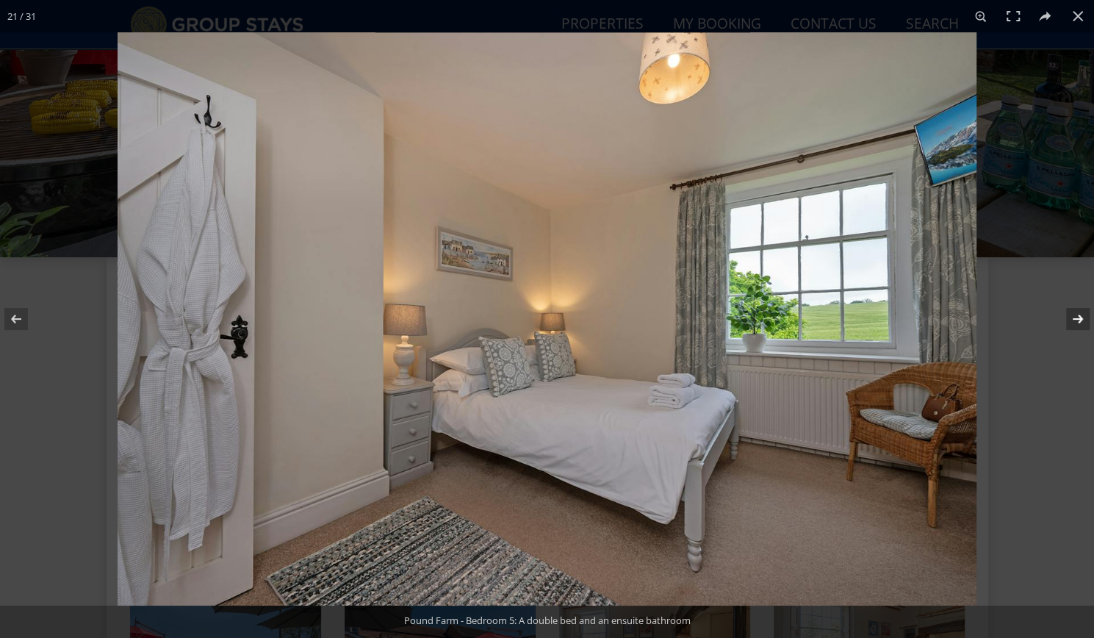
click at [1080, 318] on button at bounding box center [1067, 318] width 51 height 73
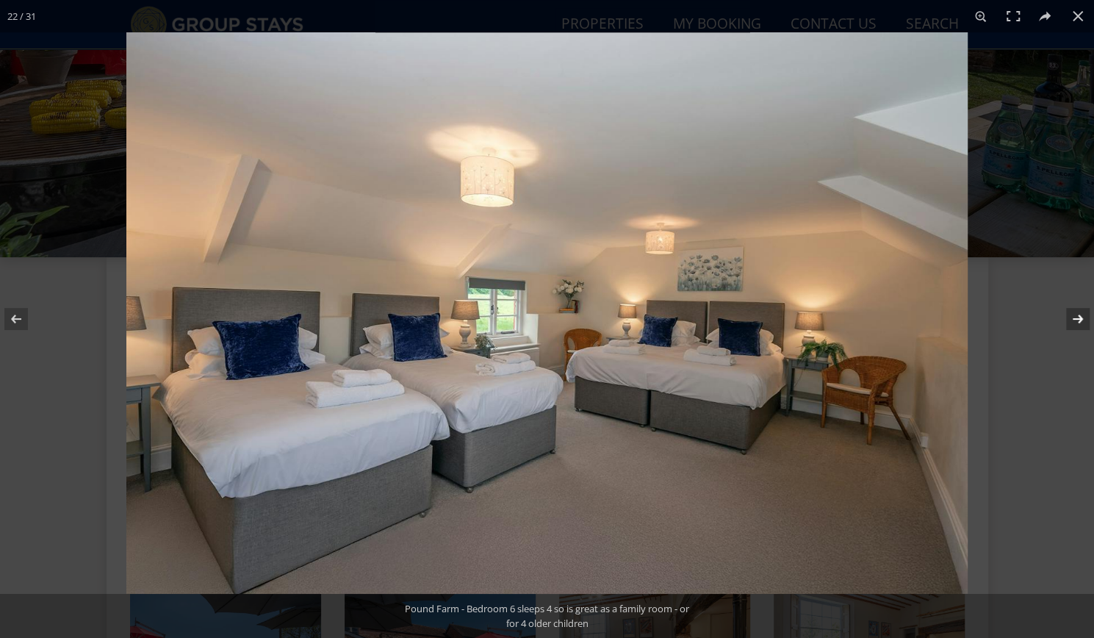
click at [1080, 318] on button at bounding box center [1067, 318] width 51 height 73
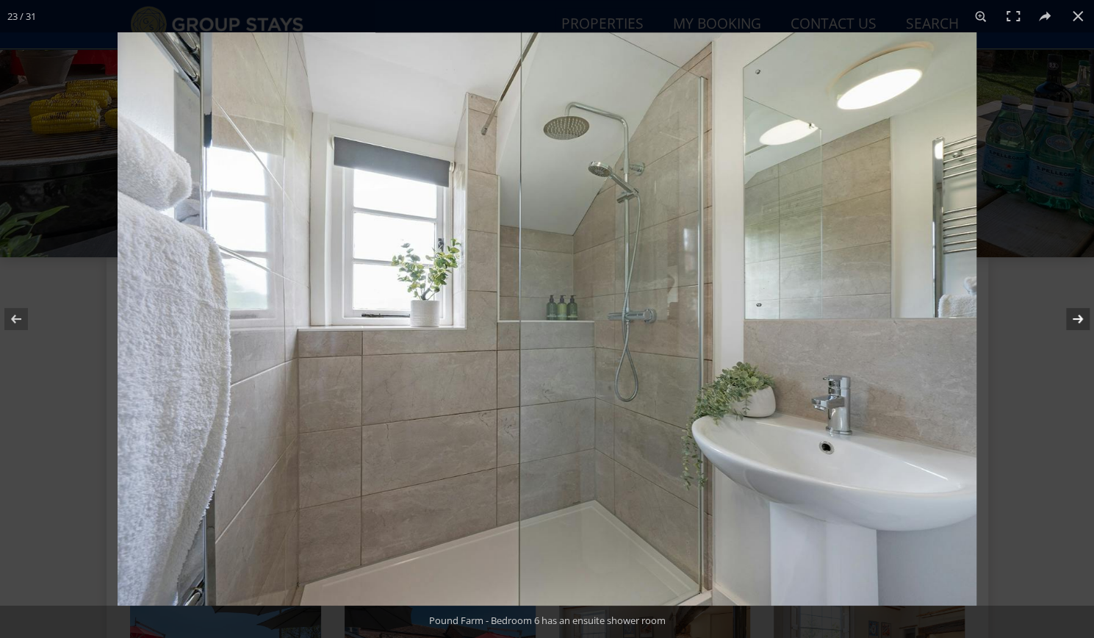
click at [1080, 318] on button at bounding box center [1067, 318] width 51 height 73
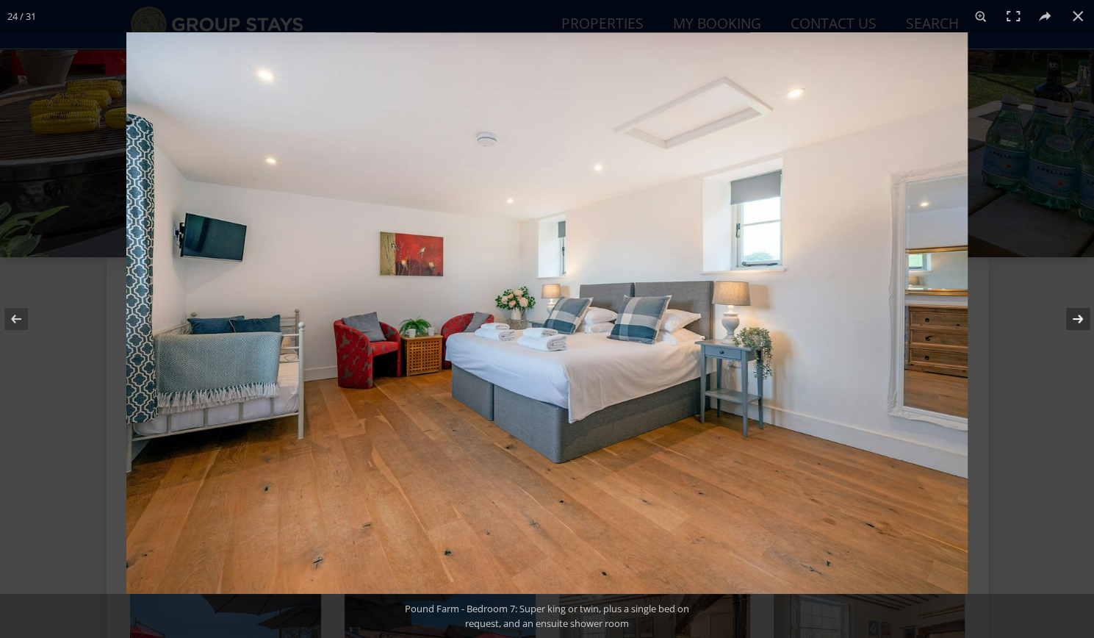
click at [1080, 318] on button at bounding box center [1067, 318] width 51 height 73
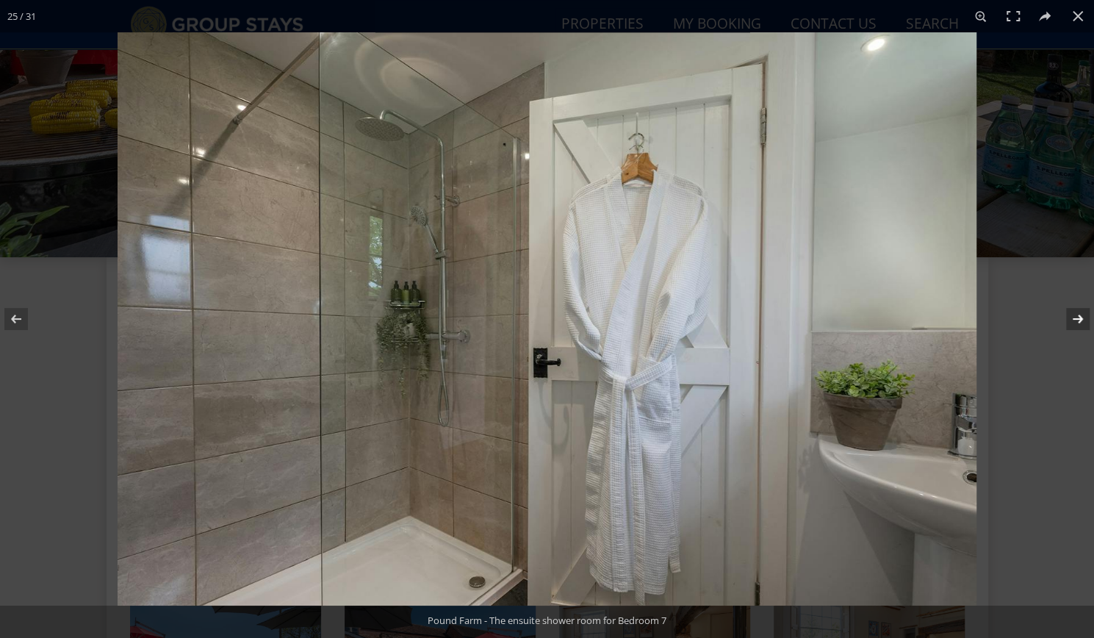
click at [1080, 318] on button at bounding box center [1067, 318] width 51 height 73
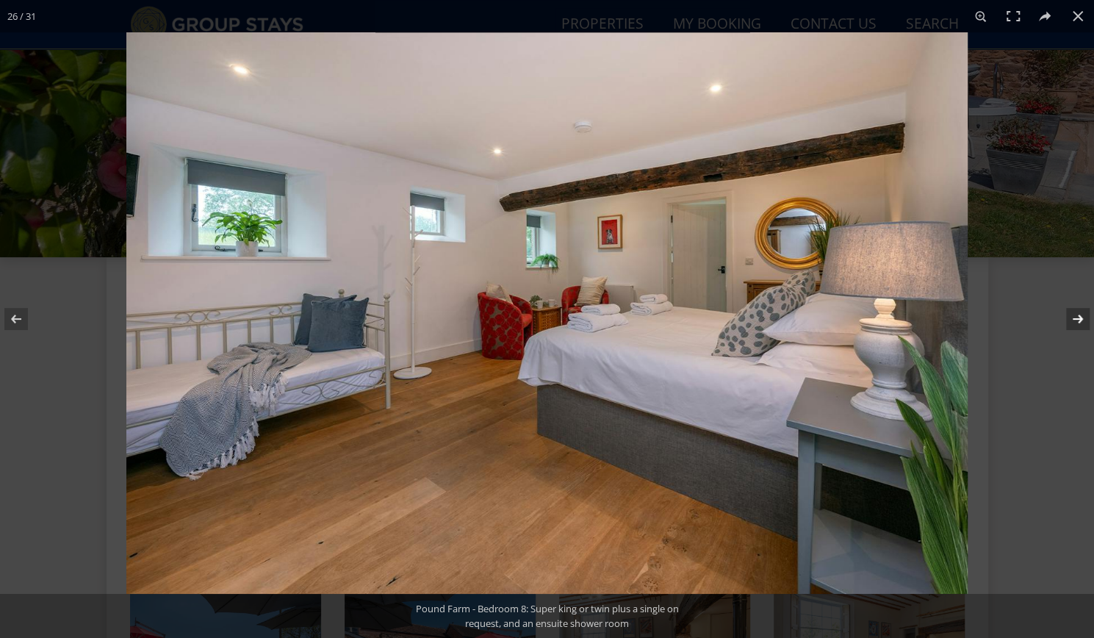
click at [1080, 318] on button at bounding box center [1067, 318] width 51 height 73
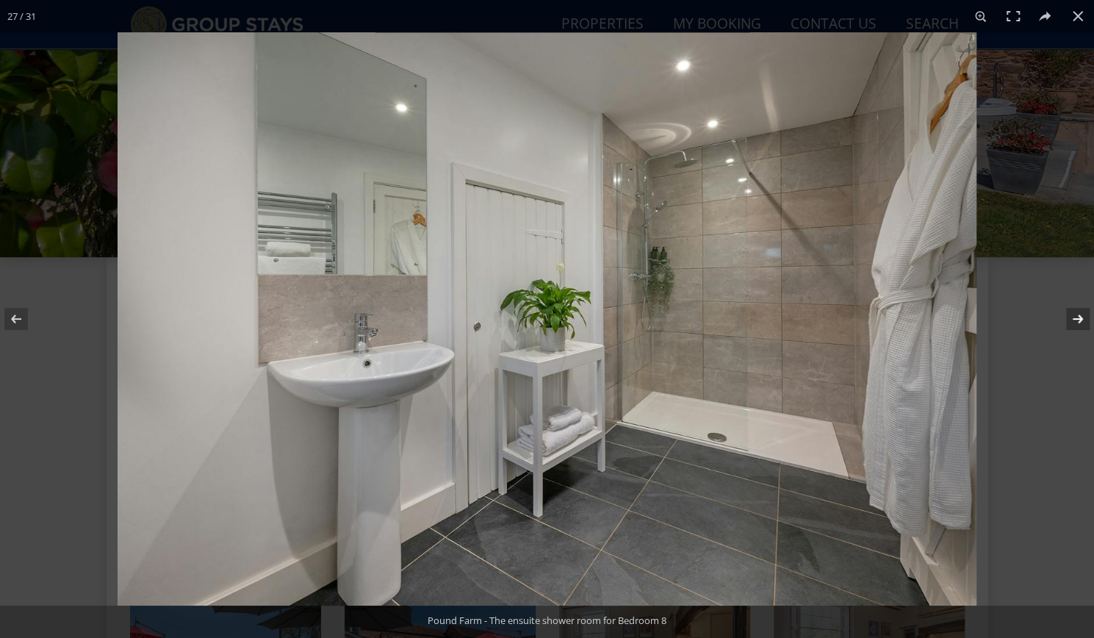
click at [1080, 318] on button at bounding box center [1067, 318] width 51 height 73
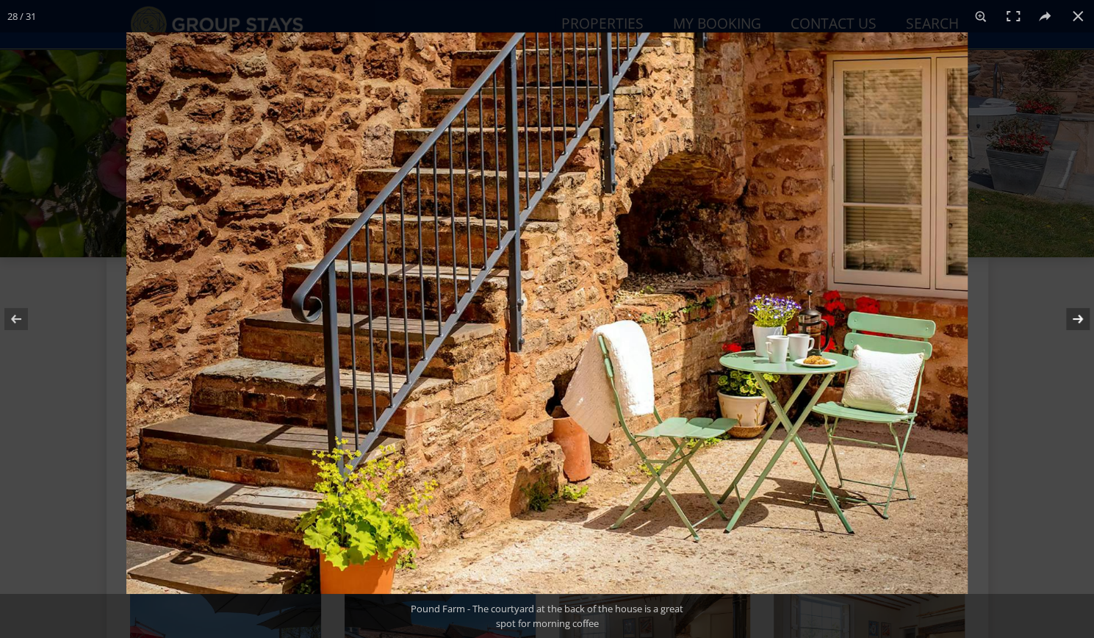
click at [1080, 318] on button at bounding box center [1067, 318] width 51 height 73
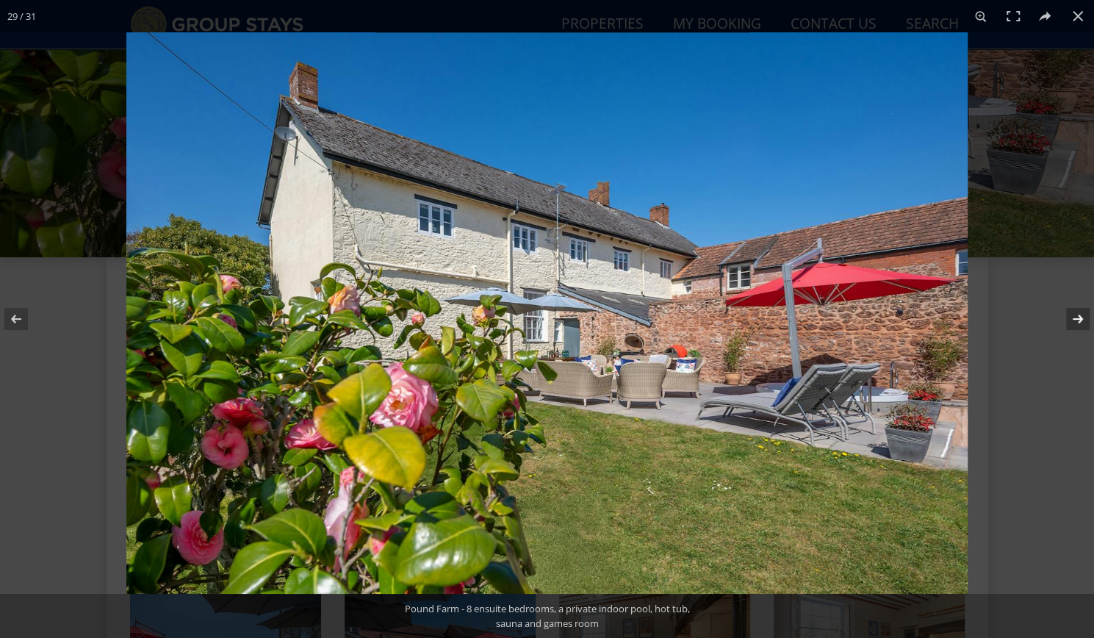
click at [1080, 318] on button at bounding box center [1067, 318] width 51 height 73
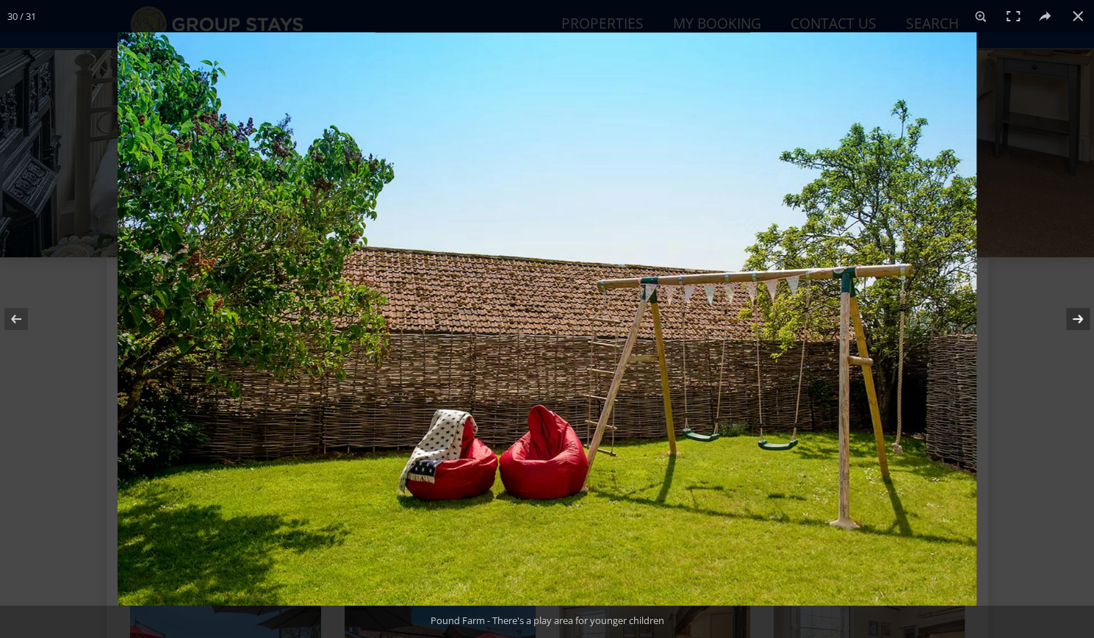
click at [1078, 318] on button at bounding box center [1067, 318] width 51 height 73
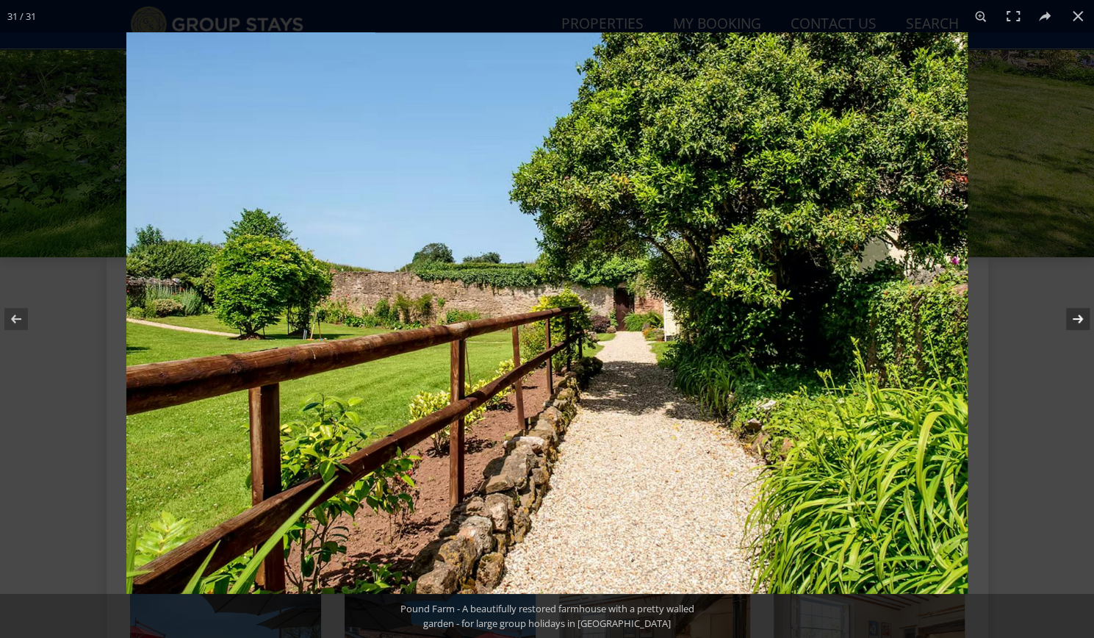
click at [1076, 319] on button at bounding box center [1067, 318] width 51 height 73
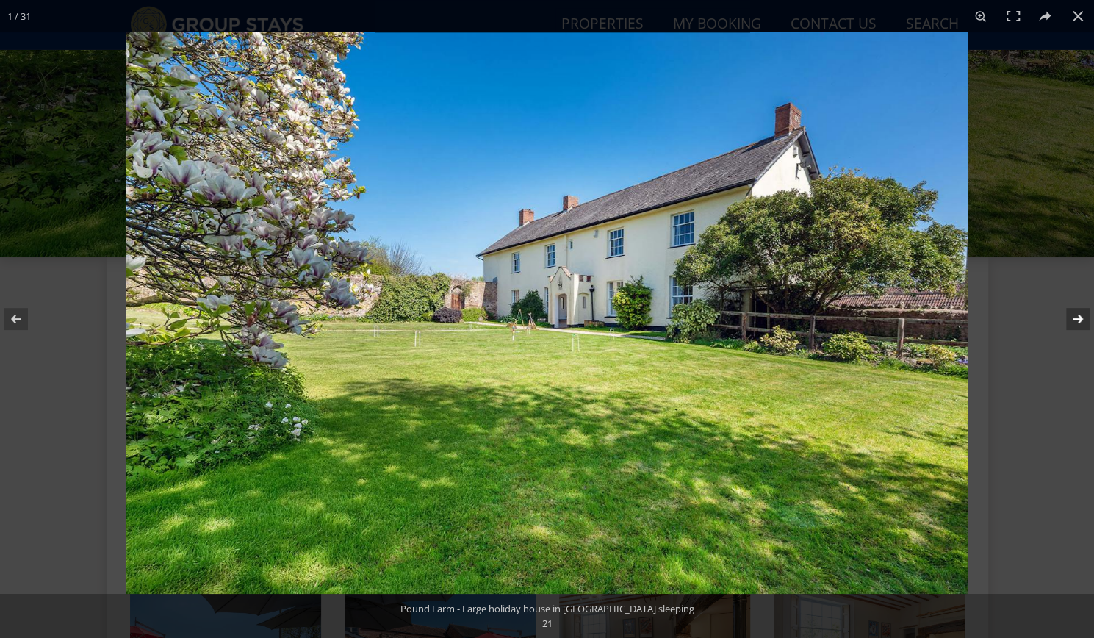
click at [1076, 319] on button at bounding box center [1067, 318] width 51 height 73
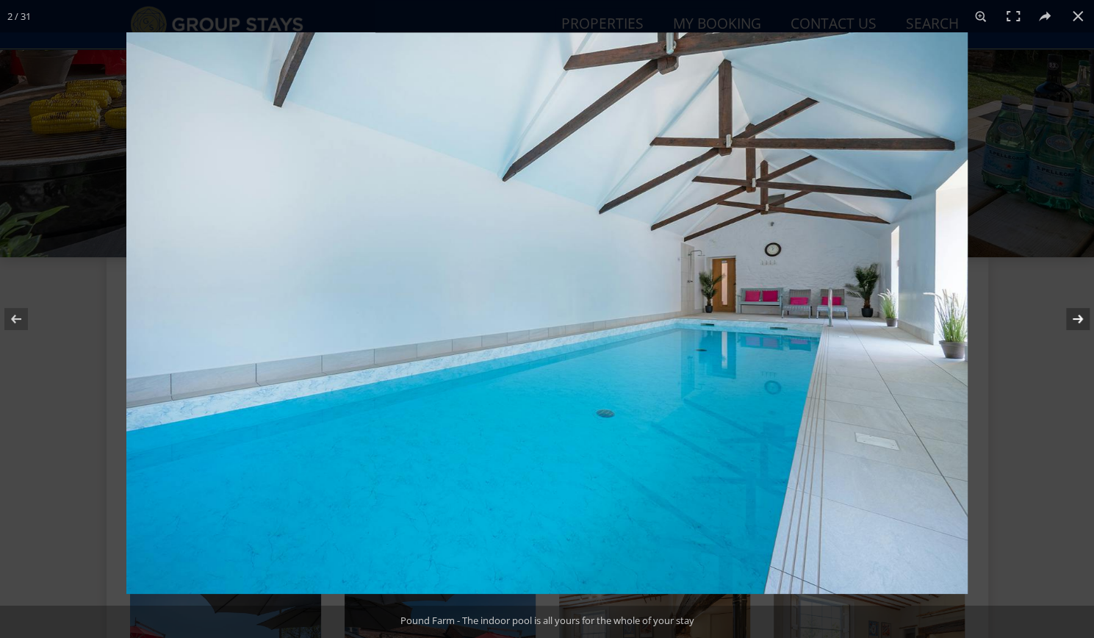
click at [1076, 319] on button at bounding box center [1067, 318] width 51 height 73
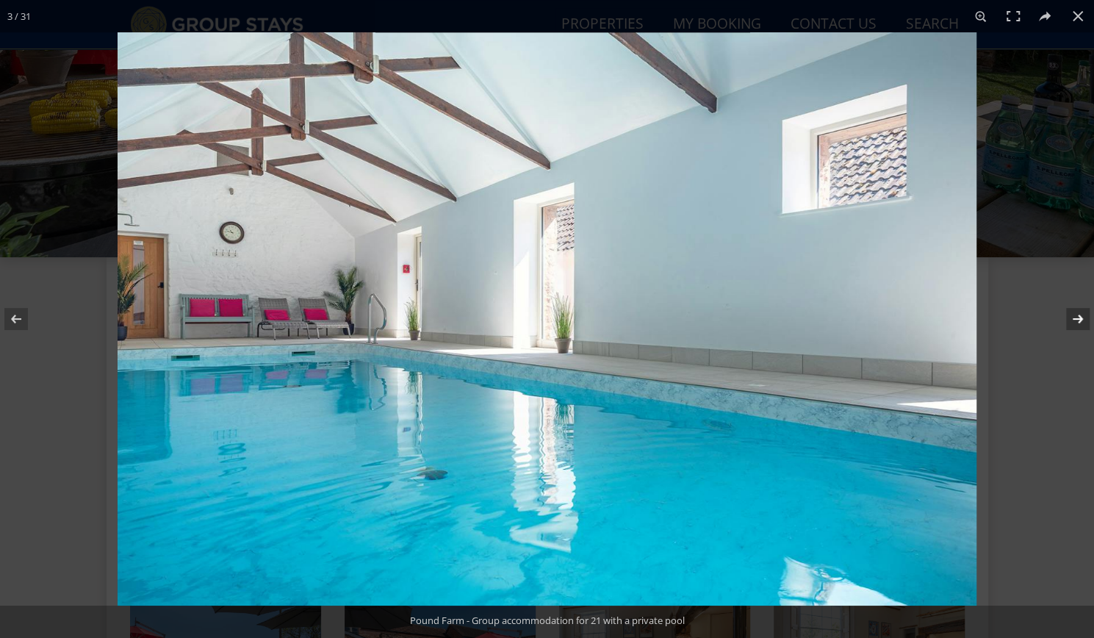
click at [1076, 319] on button at bounding box center [1067, 318] width 51 height 73
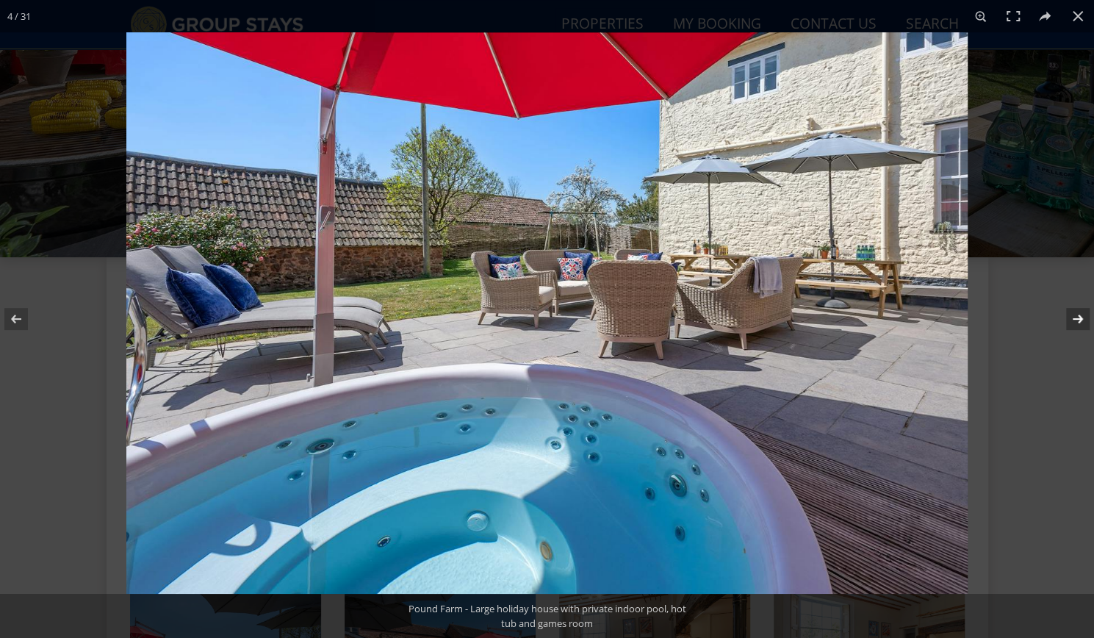
click at [1063, 315] on button at bounding box center [1067, 318] width 51 height 73
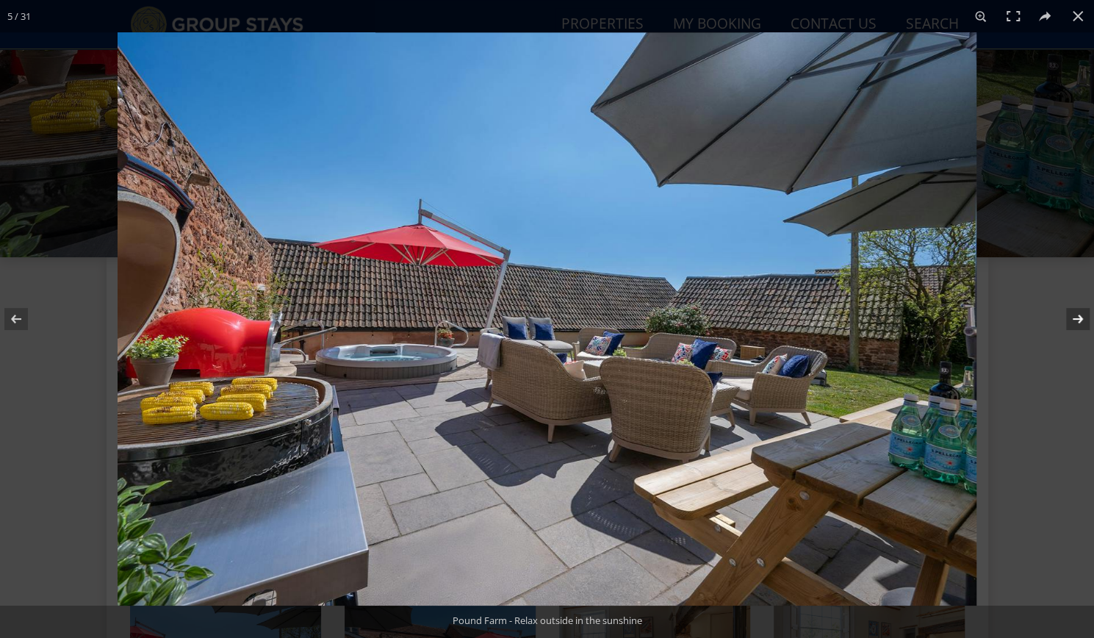
click at [1077, 317] on button at bounding box center [1067, 318] width 51 height 73
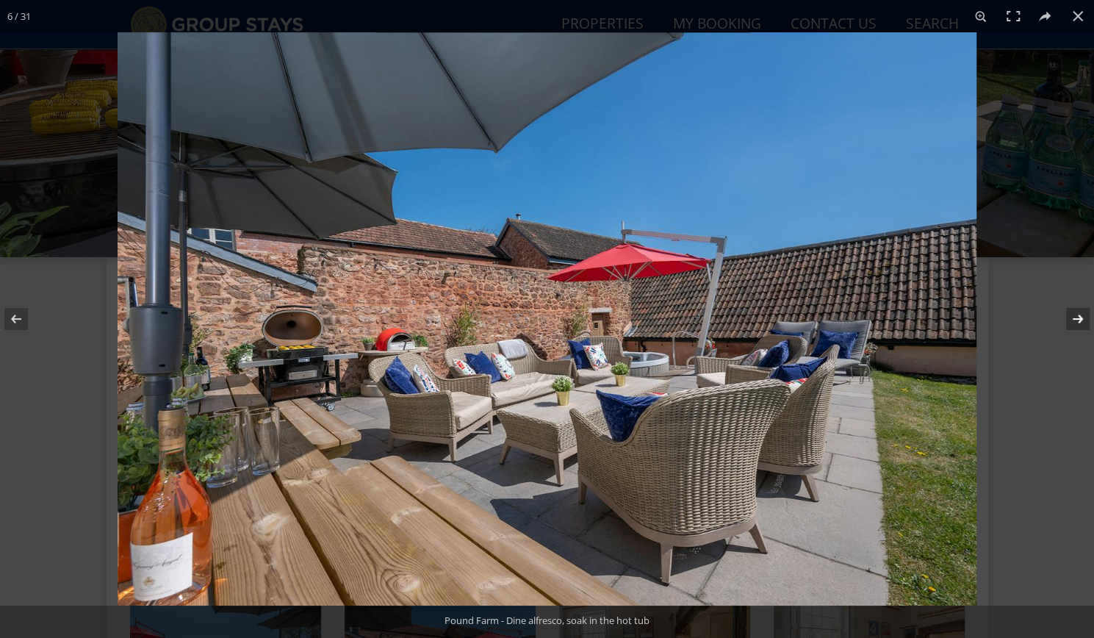
click at [1077, 317] on button at bounding box center [1067, 318] width 51 height 73
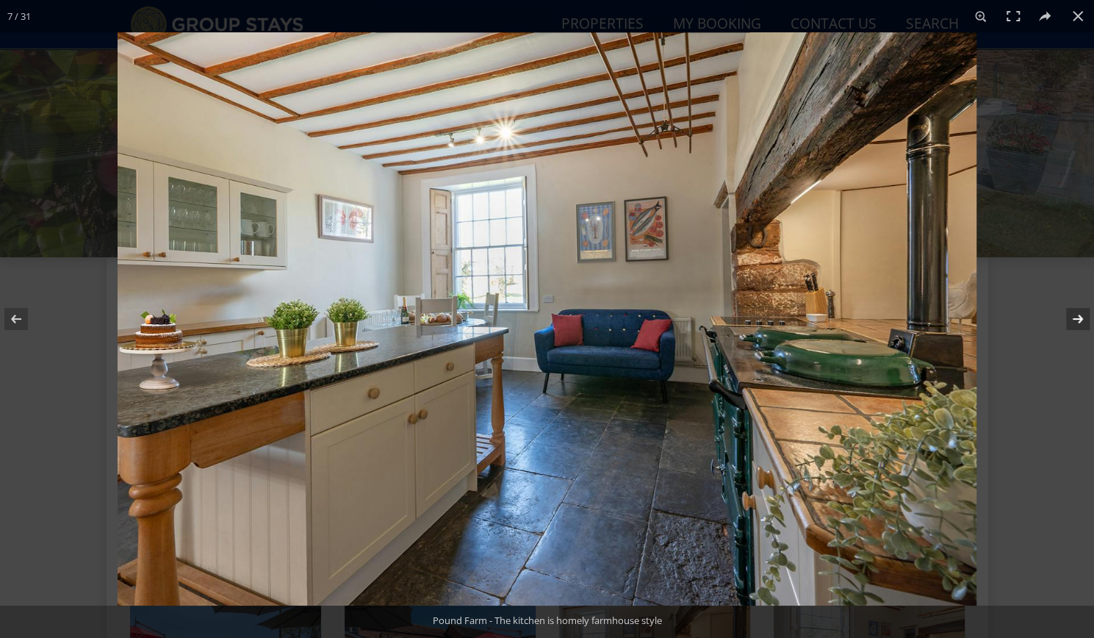
click at [1077, 317] on button at bounding box center [1067, 318] width 51 height 73
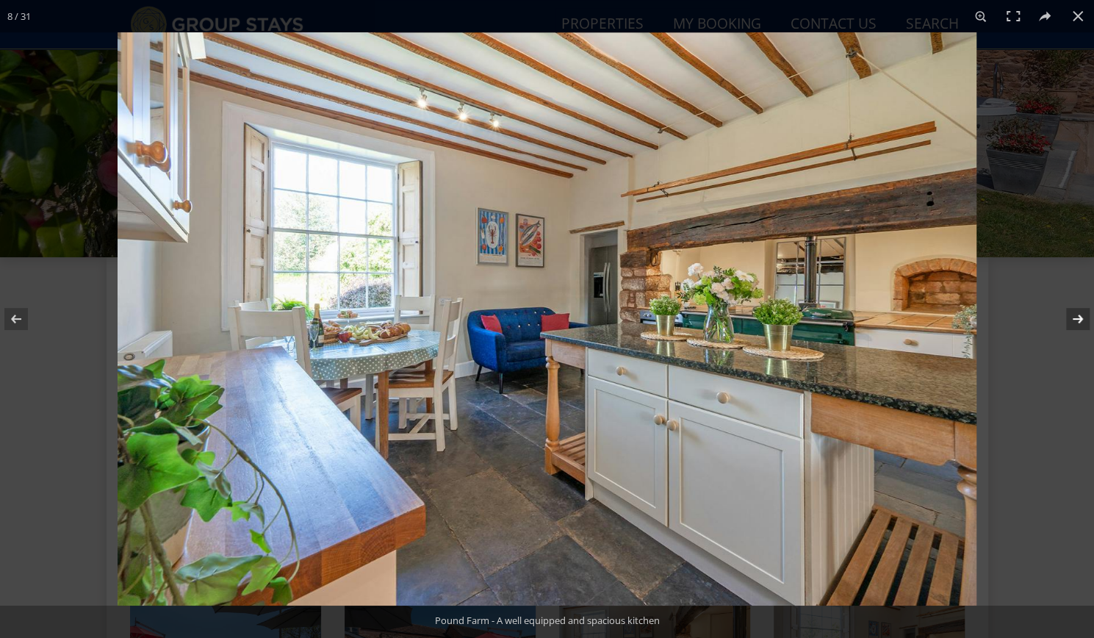
click at [1077, 317] on button at bounding box center [1067, 318] width 51 height 73
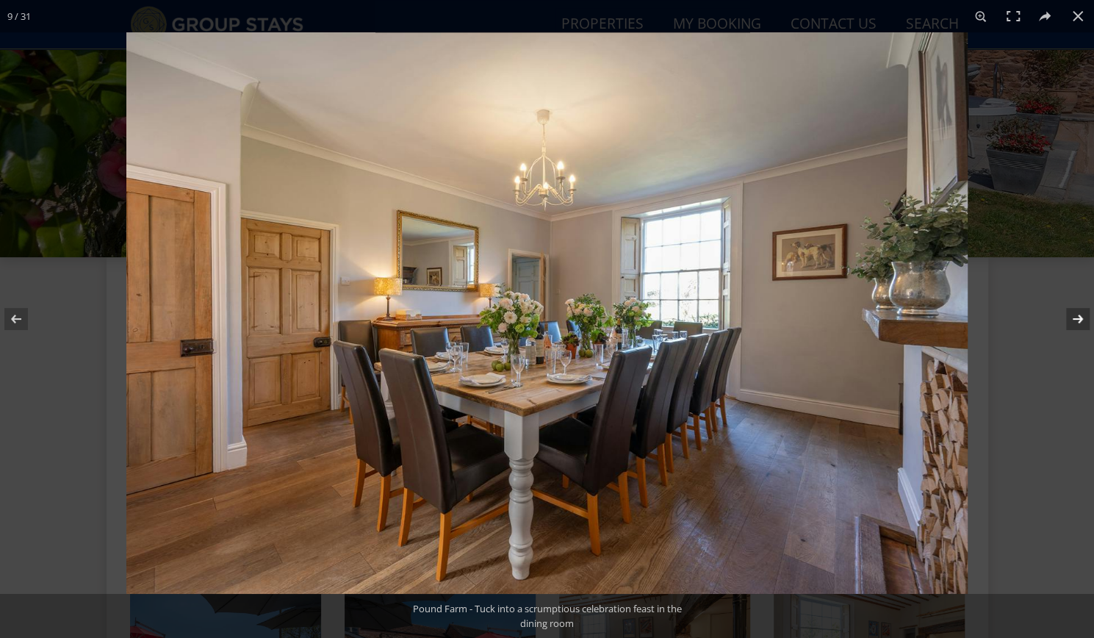
click at [1077, 317] on button at bounding box center [1067, 318] width 51 height 73
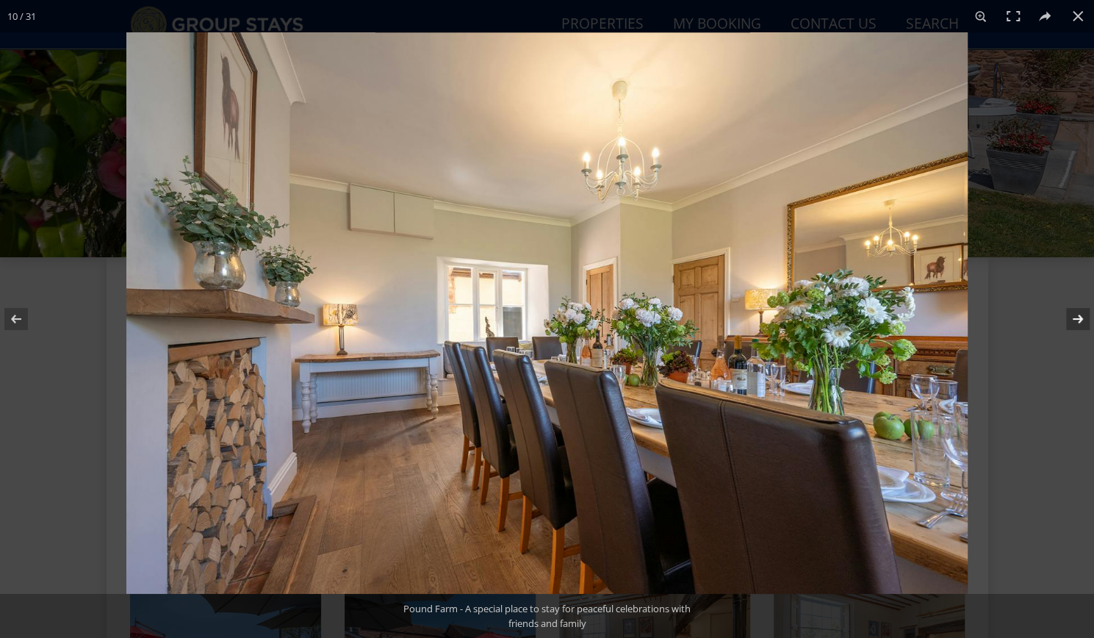
click at [1077, 317] on button at bounding box center [1067, 318] width 51 height 73
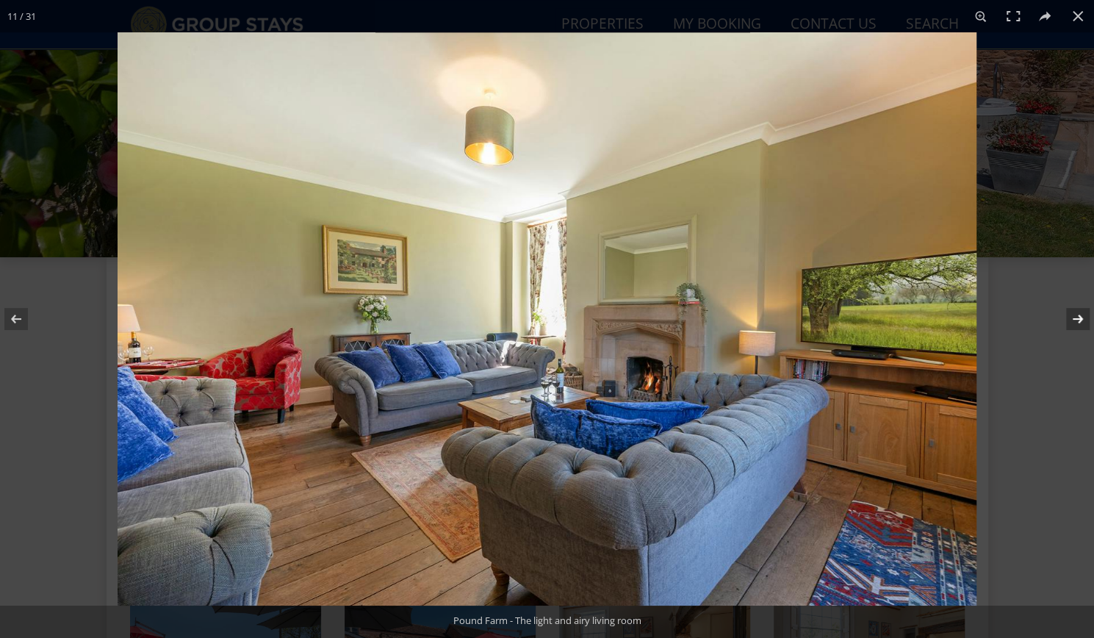
click at [1077, 317] on button at bounding box center [1067, 318] width 51 height 73
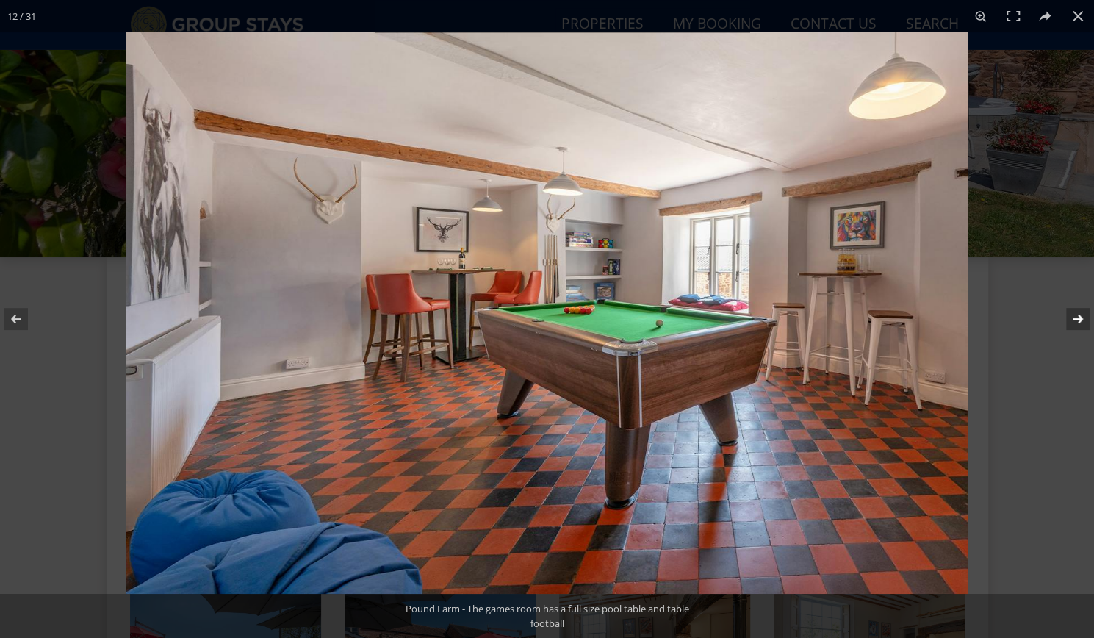
click at [1077, 317] on button at bounding box center [1067, 318] width 51 height 73
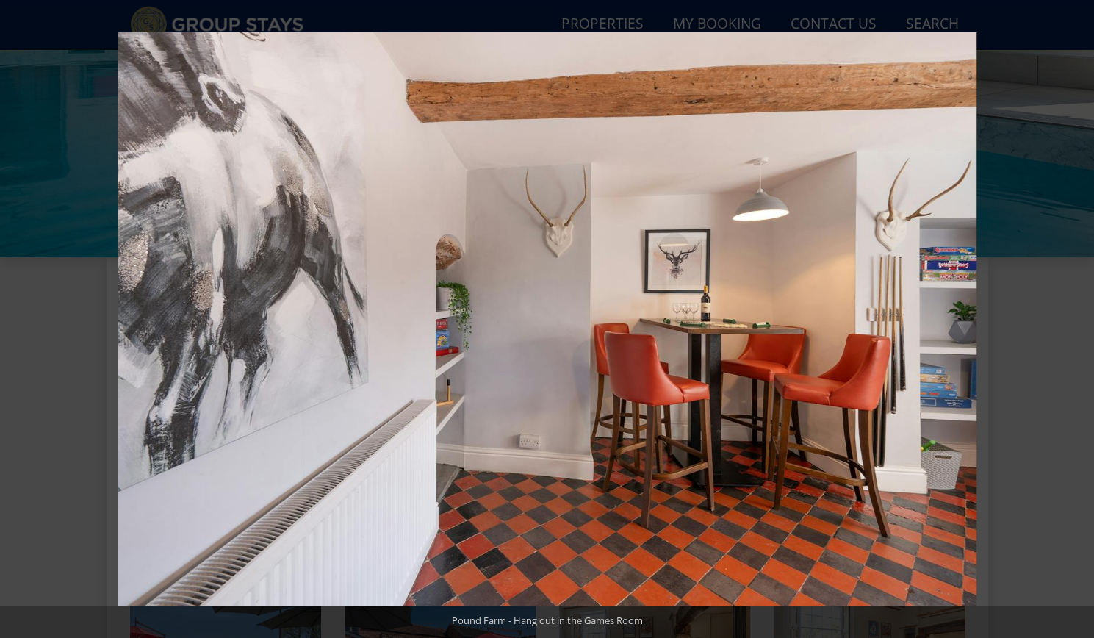
click at [1077, 317] on button at bounding box center [1067, 318] width 51 height 73
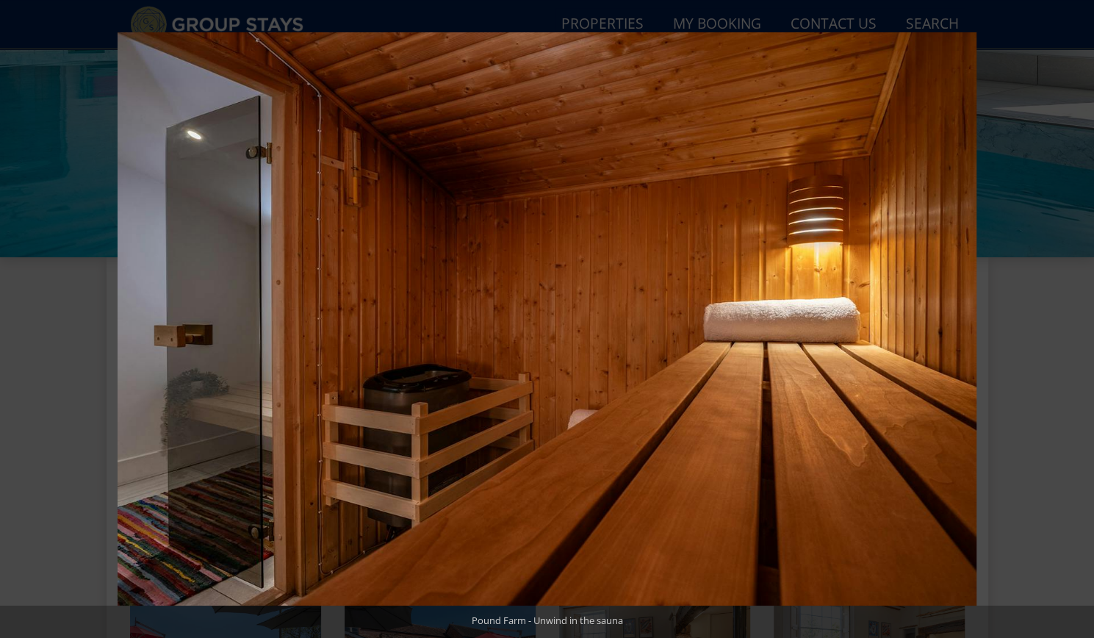
click at [1077, 317] on button at bounding box center [1067, 318] width 51 height 73
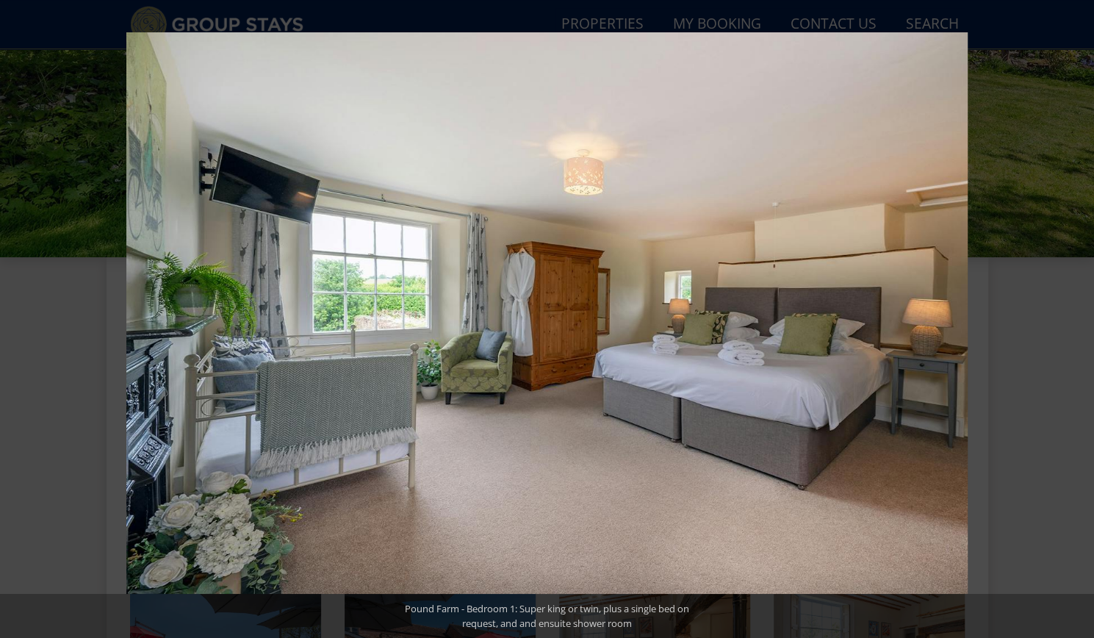
click at [1077, 317] on button at bounding box center [1067, 318] width 51 height 73
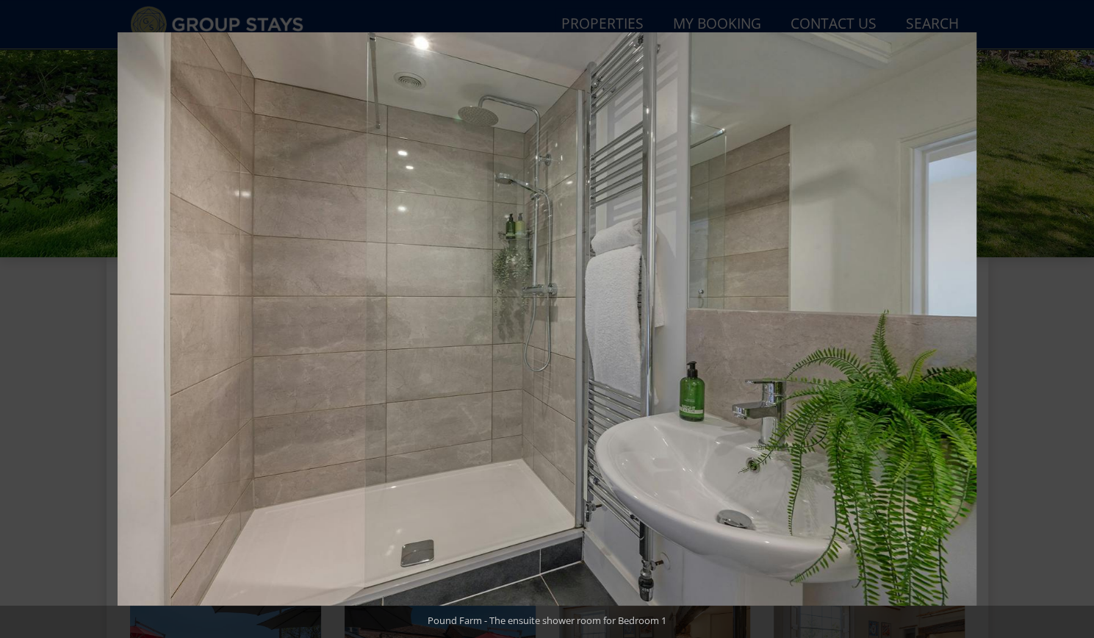
click at [1077, 317] on button at bounding box center [1067, 318] width 51 height 73
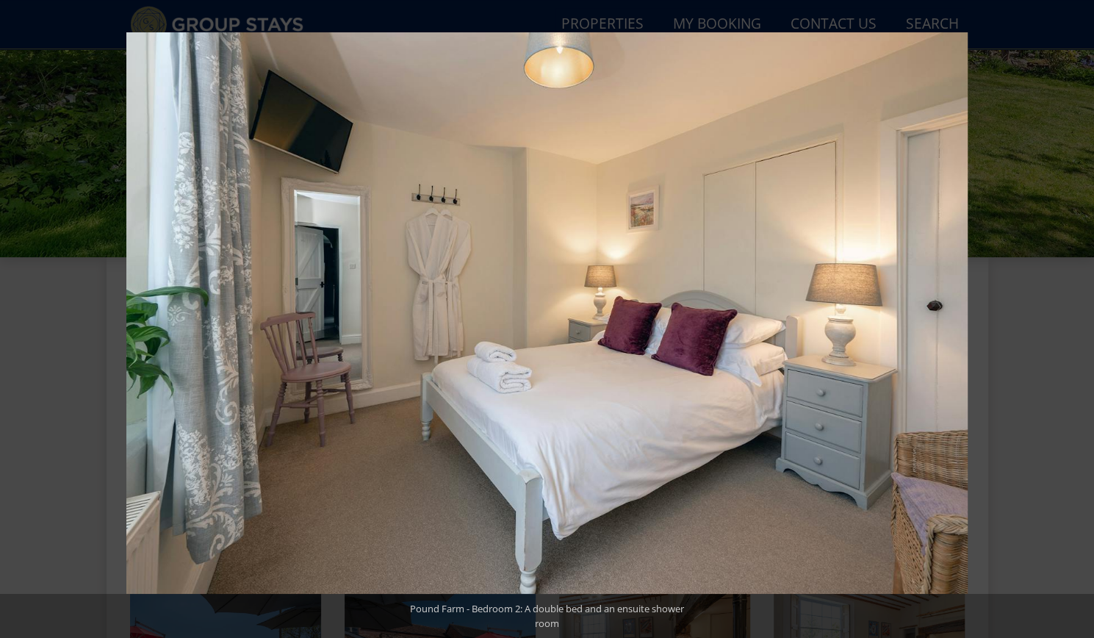
click at [1077, 317] on button at bounding box center [1067, 318] width 51 height 73
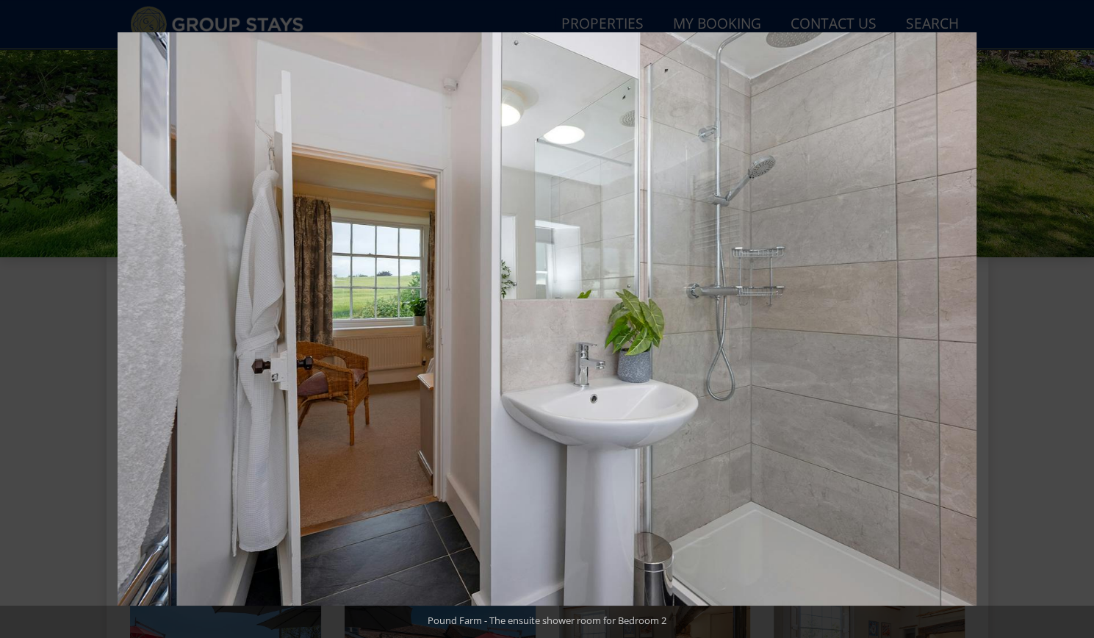
click at [1077, 317] on button at bounding box center [1067, 318] width 51 height 73
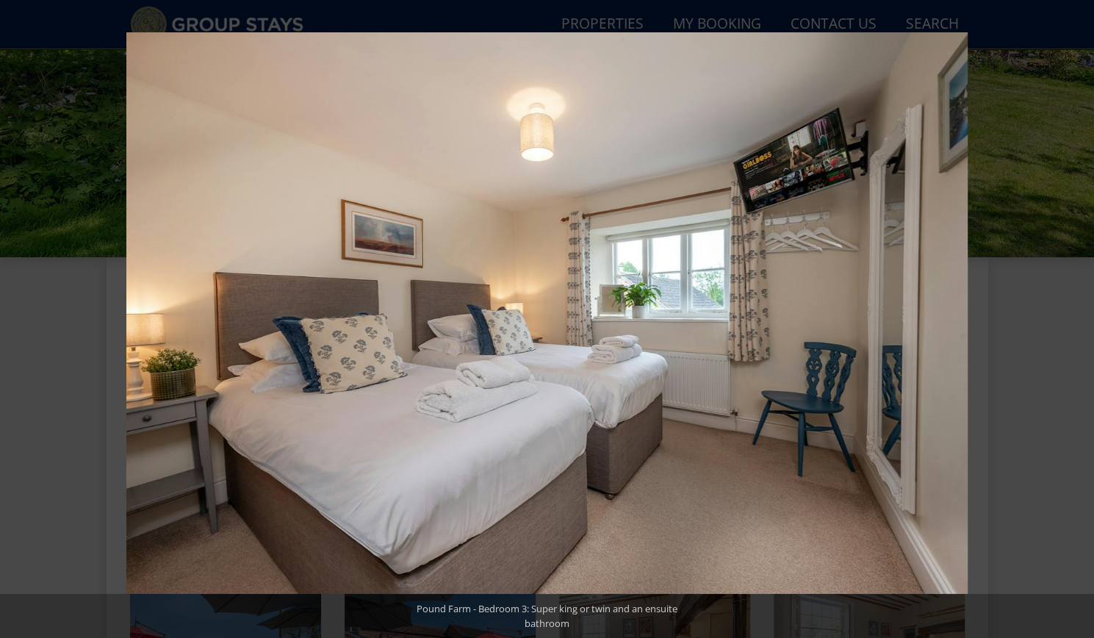
click at [1077, 317] on button at bounding box center [1067, 318] width 51 height 73
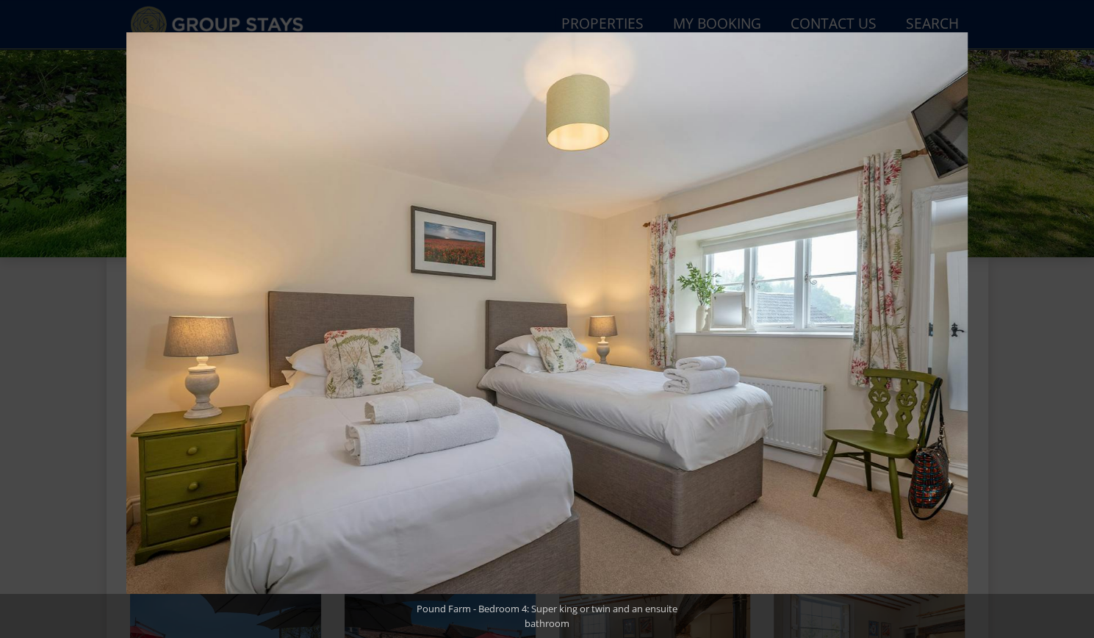
click at [1077, 317] on button at bounding box center [1067, 318] width 51 height 73
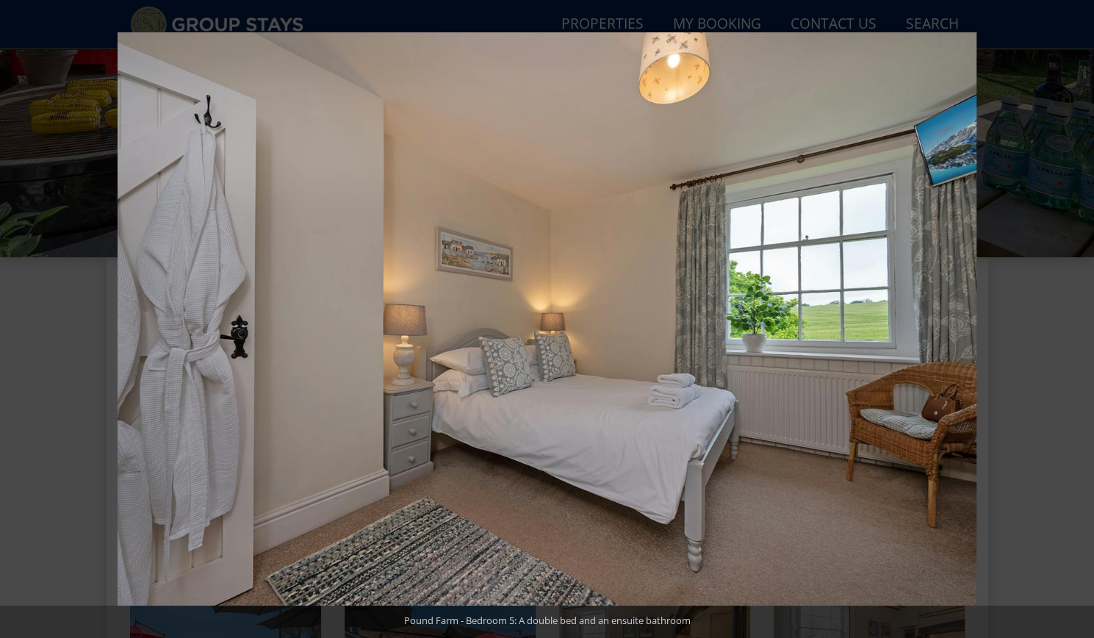
click at [1077, 317] on button at bounding box center [1067, 318] width 51 height 73
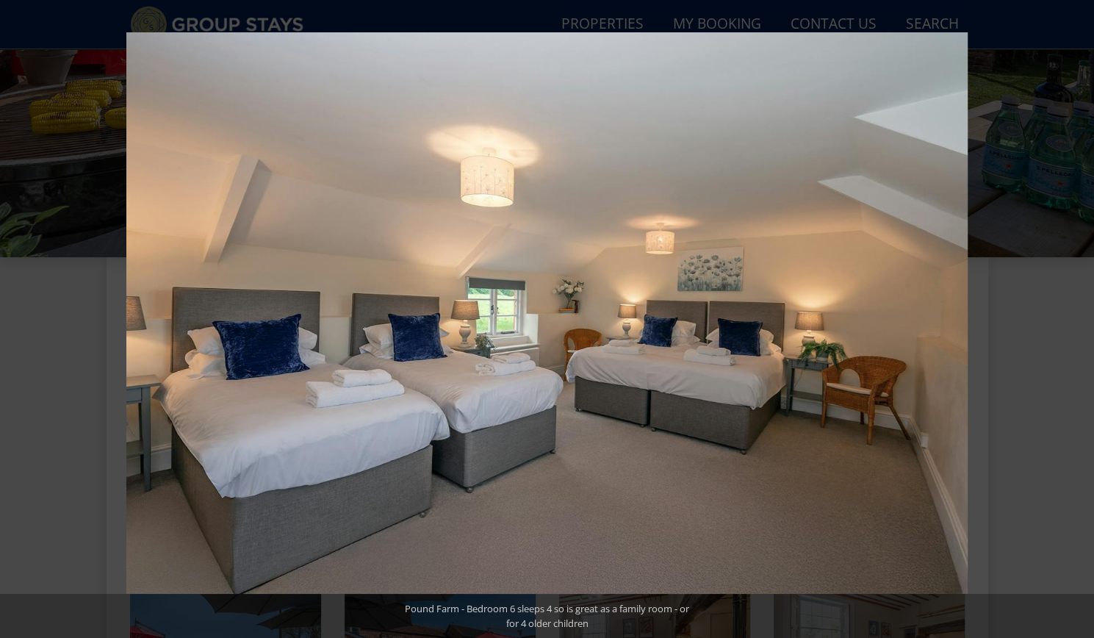
click at [1077, 317] on button at bounding box center [1067, 318] width 51 height 73
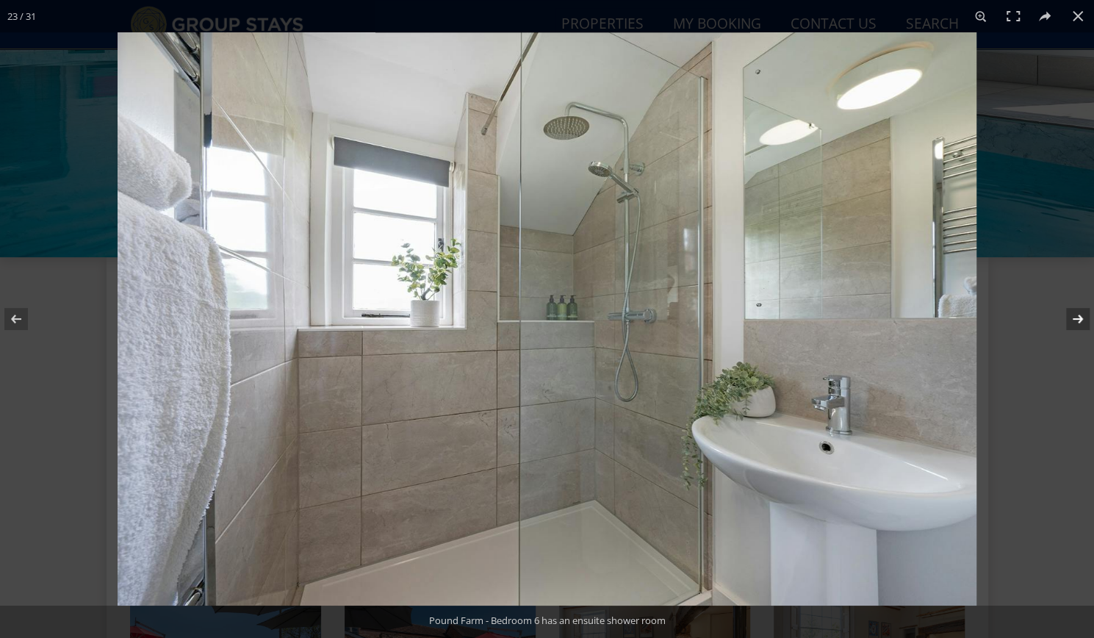
click at [1078, 319] on button at bounding box center [1067, 318] width 51 height 73
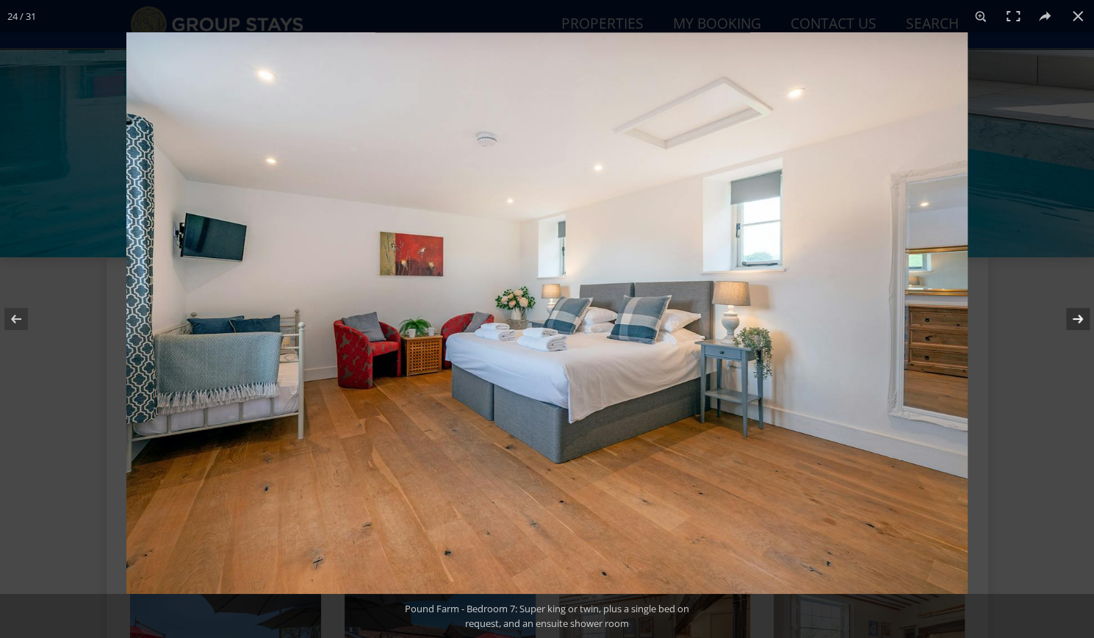
click at [1078, 319] on button at bounding box center [1067, 318] width 51 height 73
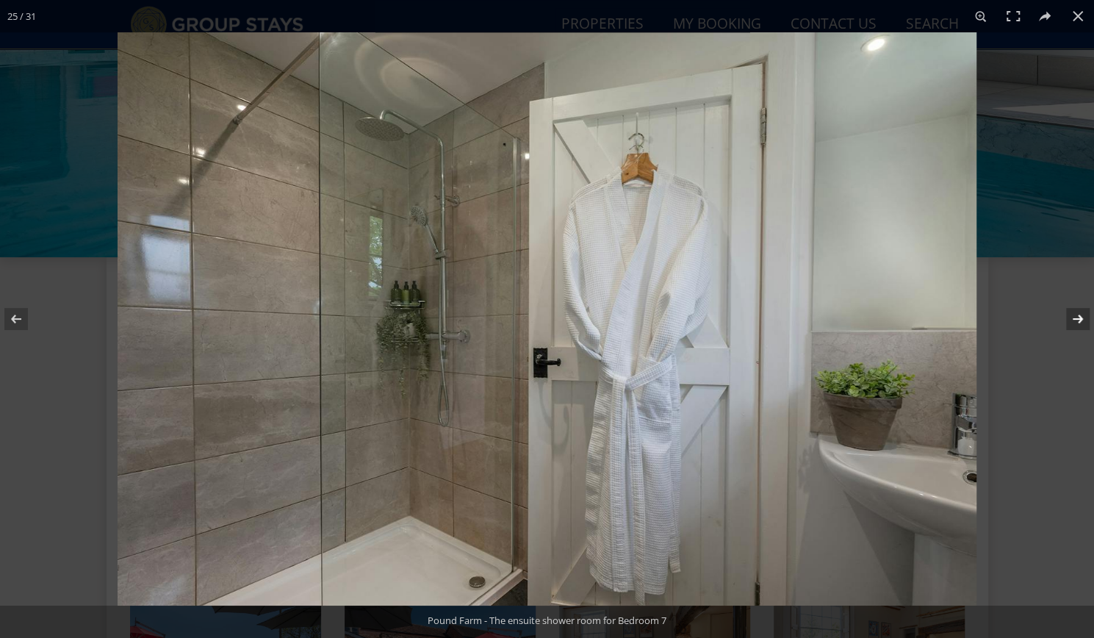
click at [1078, 319] on button at bounding box center [1067, 318] width 51 height 73
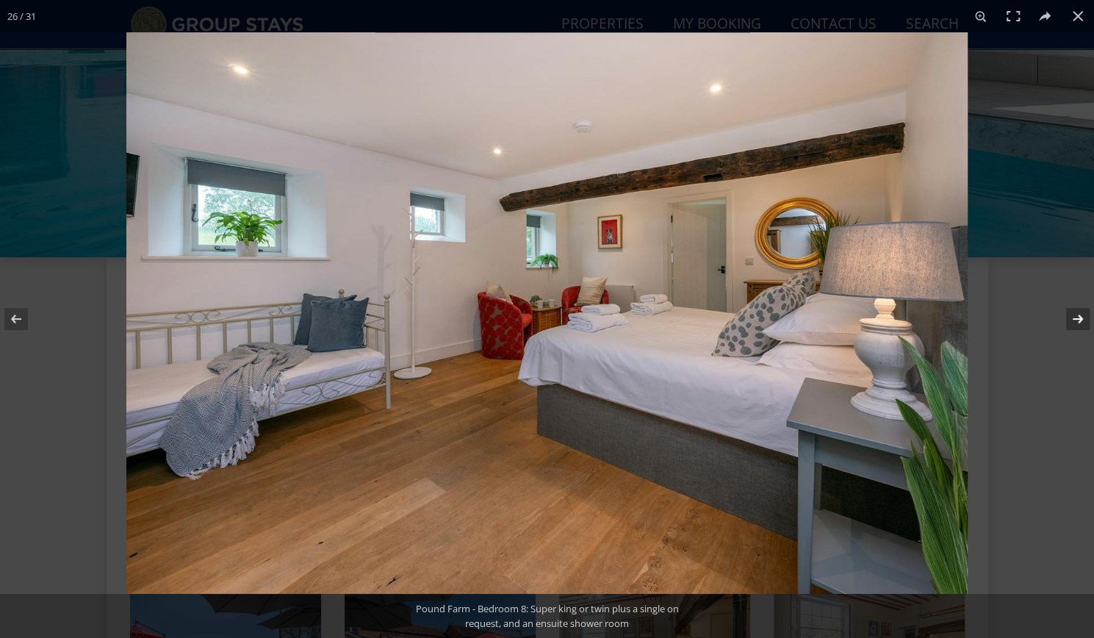
click at [1078, 319] on button at bounding box center [1067, 318] width 51 height 73
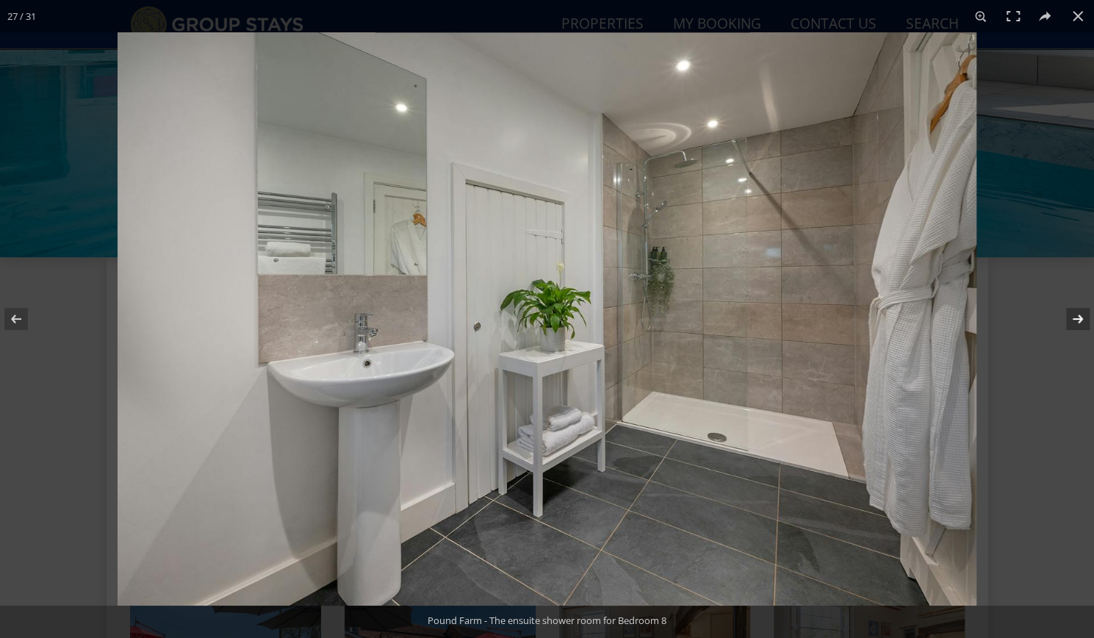
click at [1078, 319] on button at bounding box center [1067, 318] width 51 height 73
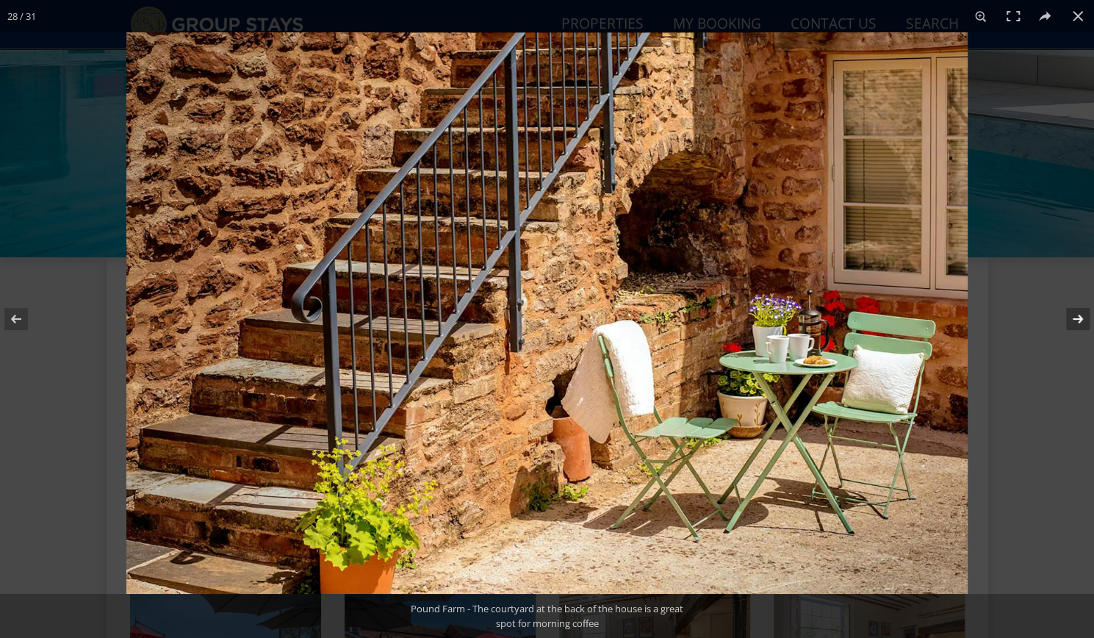
click at [1078, 319] on button at bounding box center [1067, 318] width 51 height 73
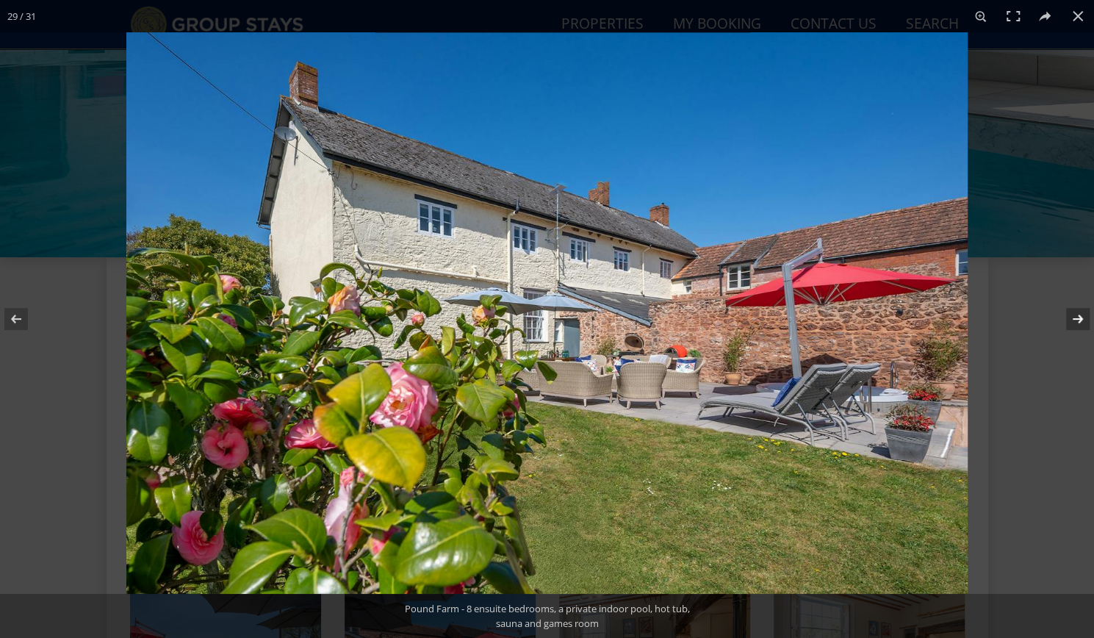
click at [1078, 319] on button at bounding box center [1067, 318] width 51 height 73
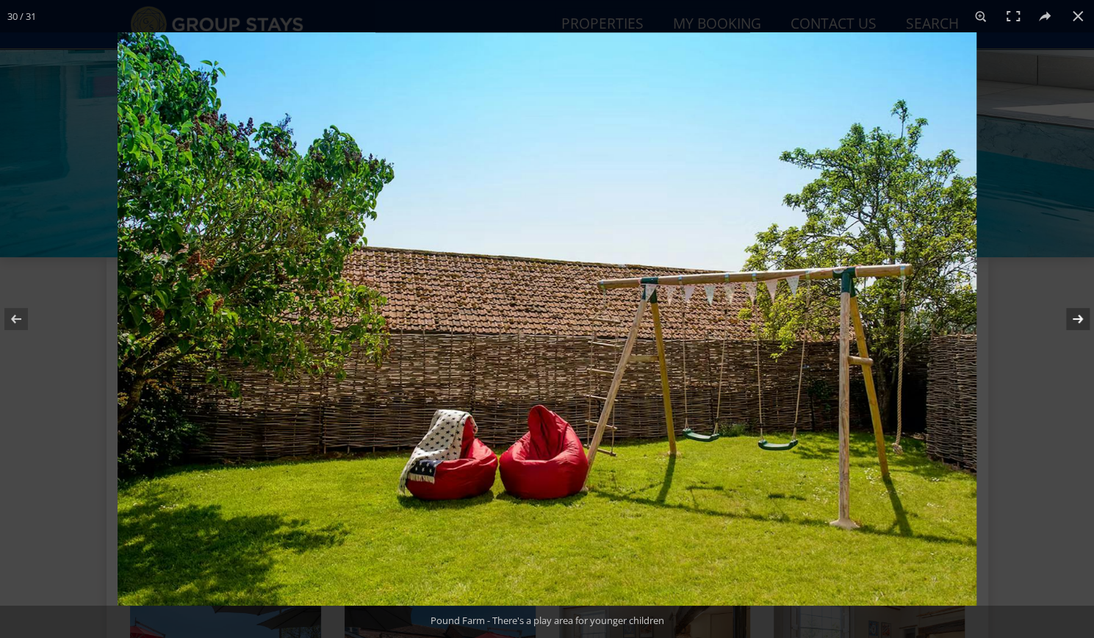
click at [1078, 319] on button at bounding box center [1067, 318] width 51 height 73
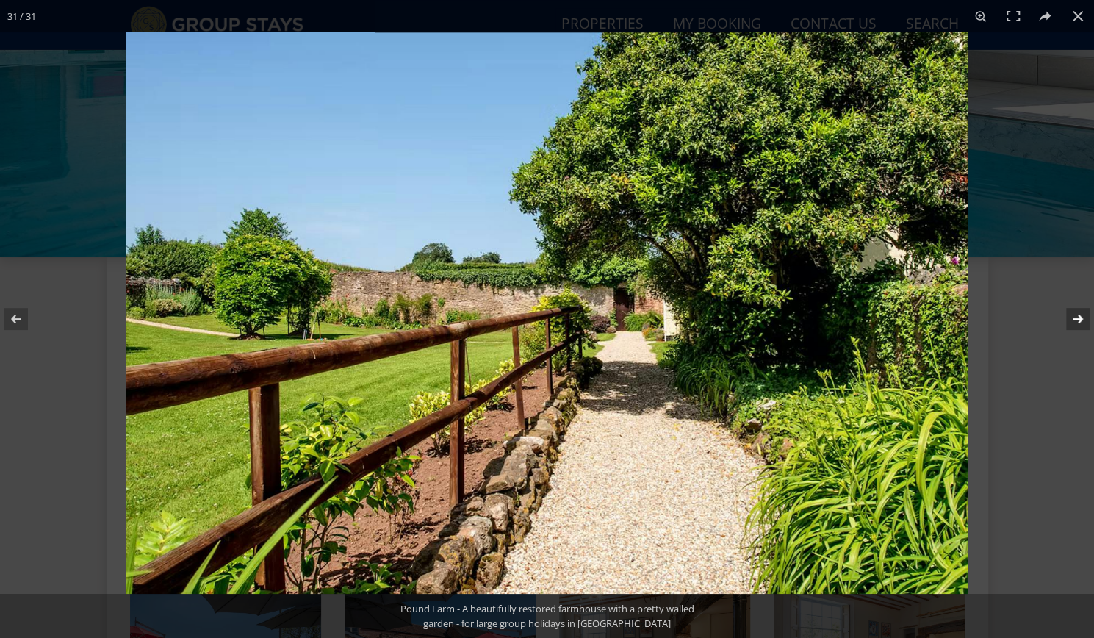
click at [1078, 319] on button at bounding box center [1067, 318] width 51 height 73
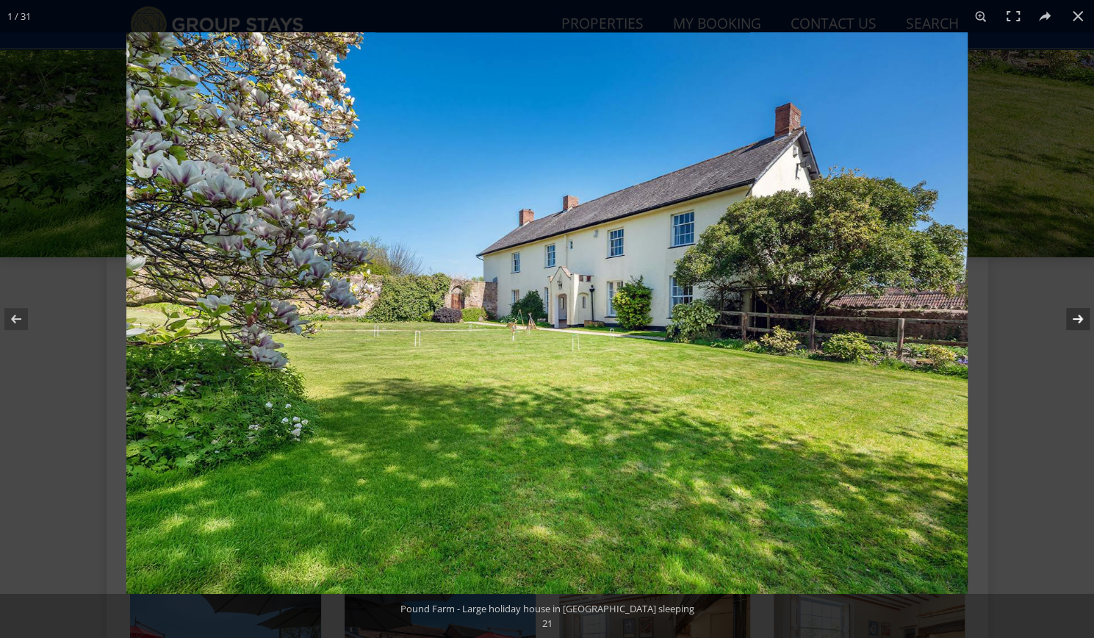
click at [1078, 319] on button at bounding box center [1067, 318] width 51 height 73
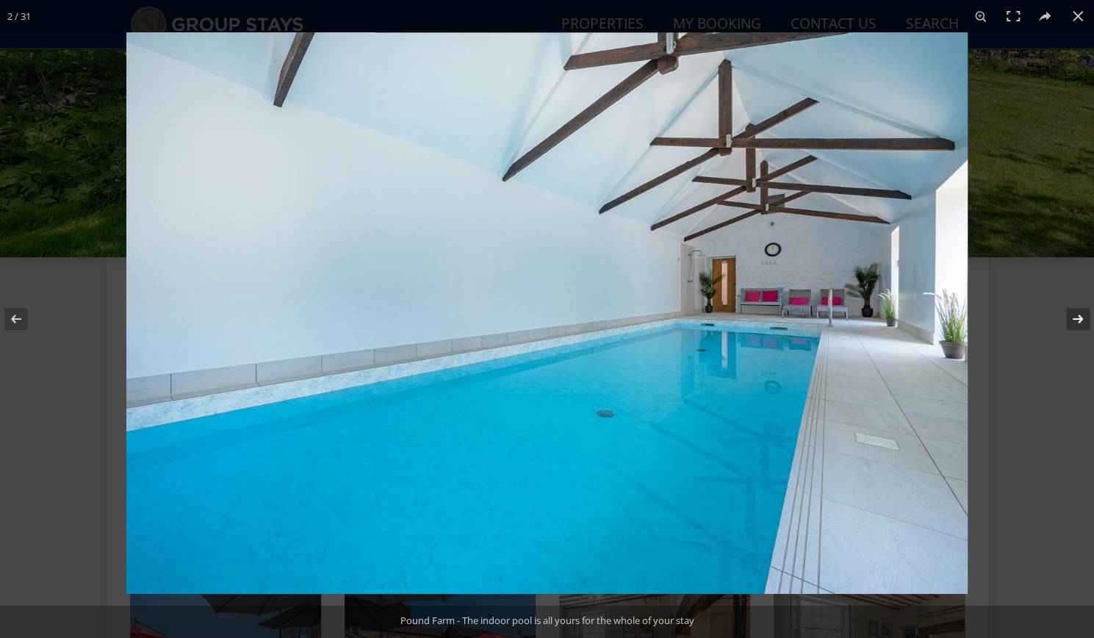
click at [1078, 319] on button at bounding box center [1067, 318] width 51 height 73
